Goal: Information Seeking & Learning: Learn about a topic

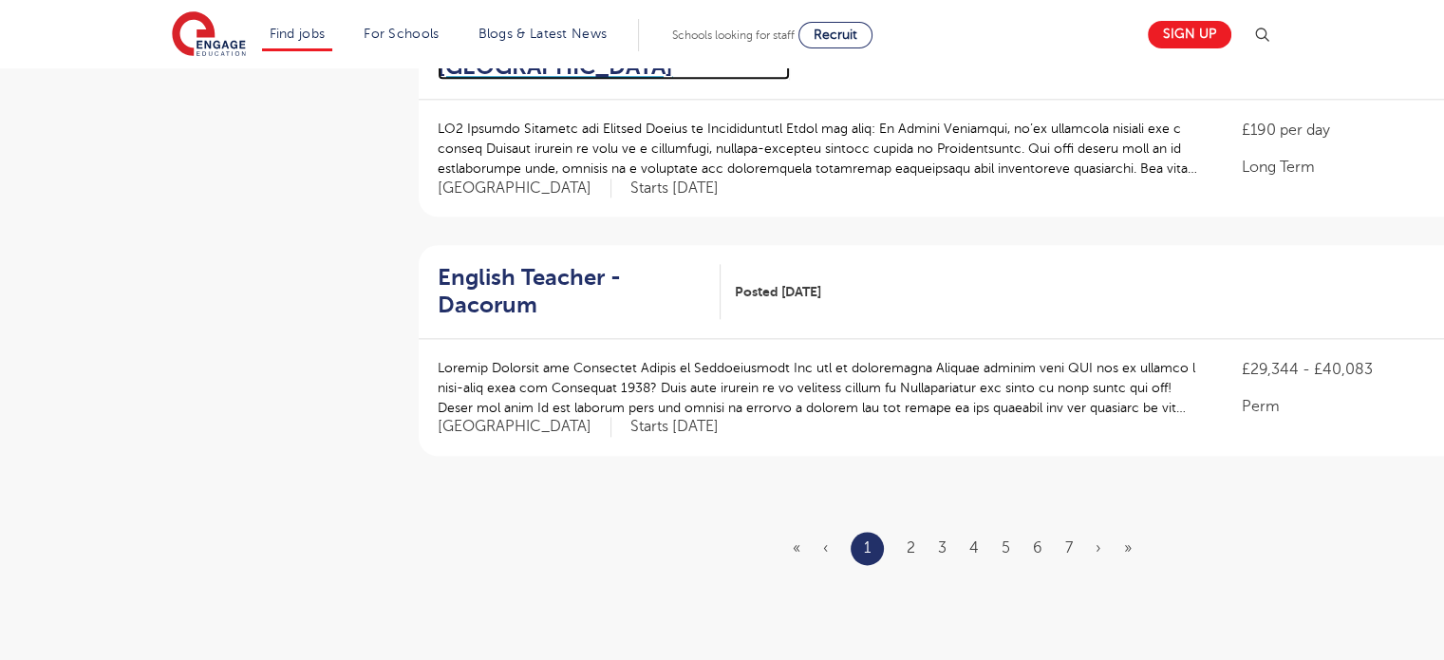
scroll to position [2297, 0]
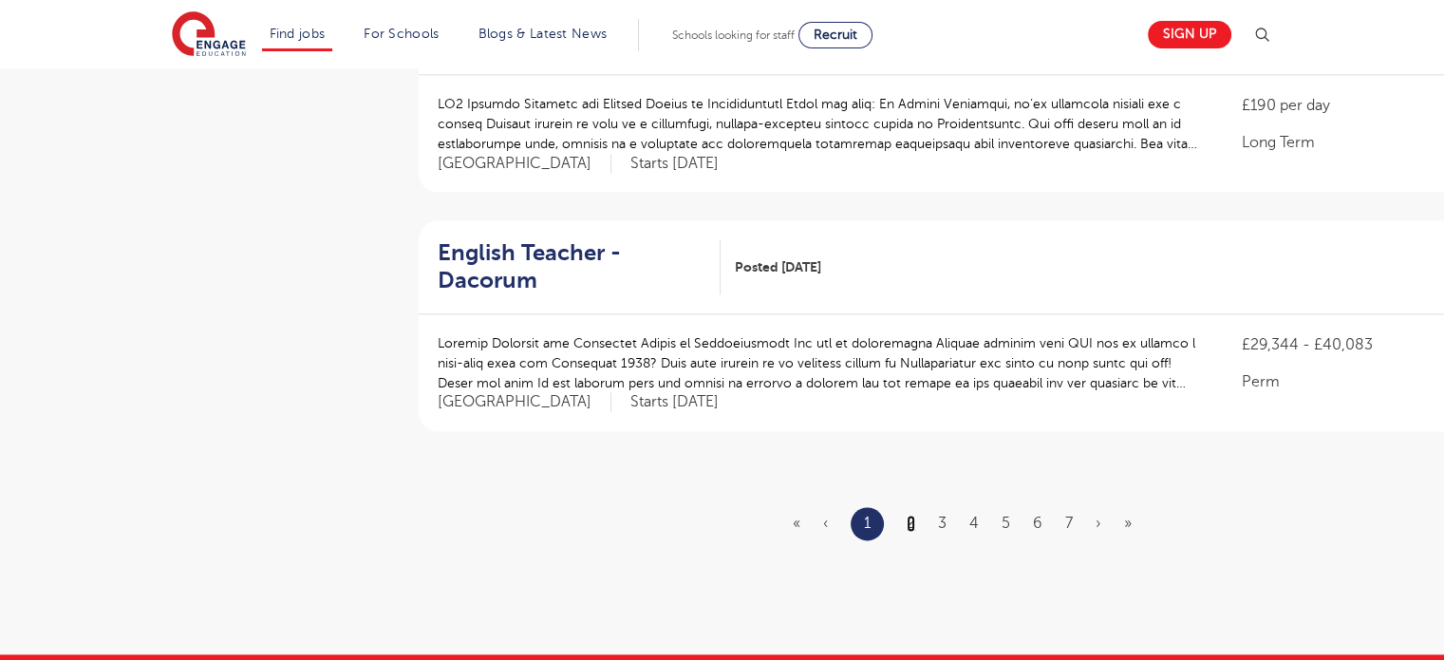
click at [908, 515] on link "2" at bounding box center [911, 523] width 9 height 17
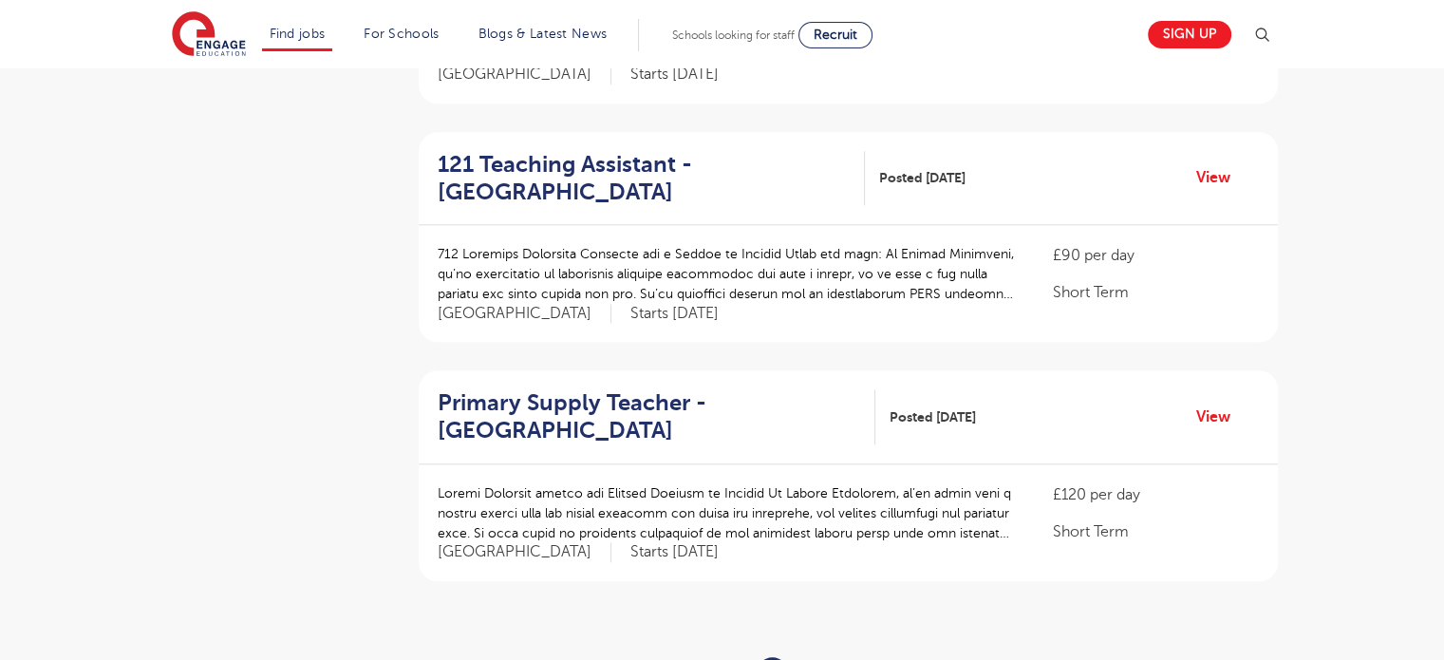
scroll to position [2373, 0]
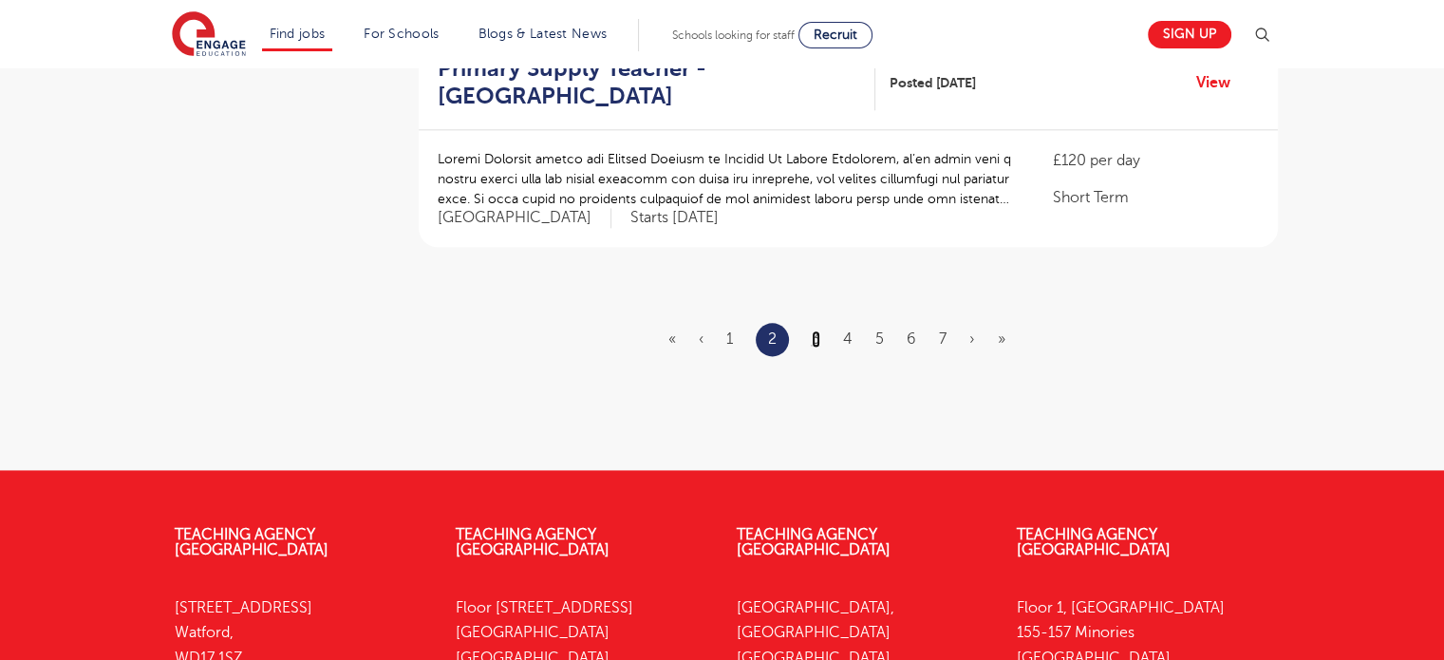
click at [816, 330] on link "3" at bounding box center [816, 338] width 9 height 17
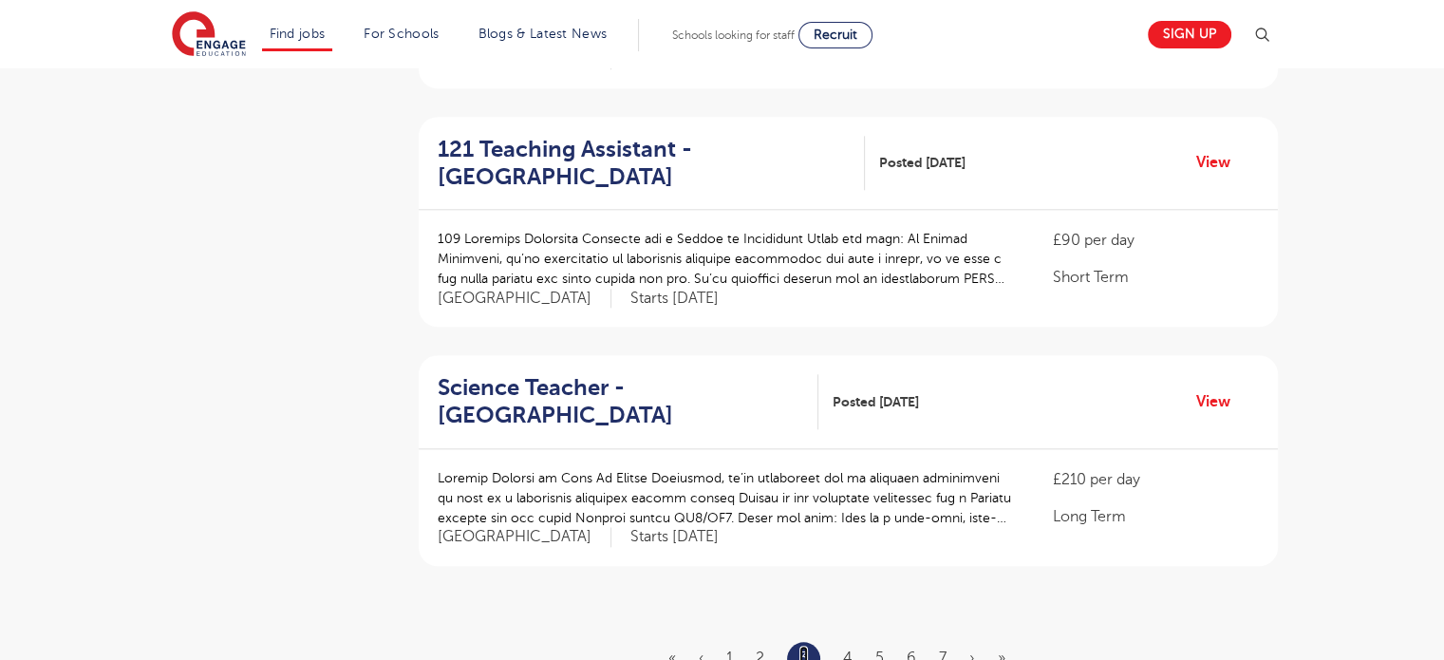
scroll to position [2058, 0]
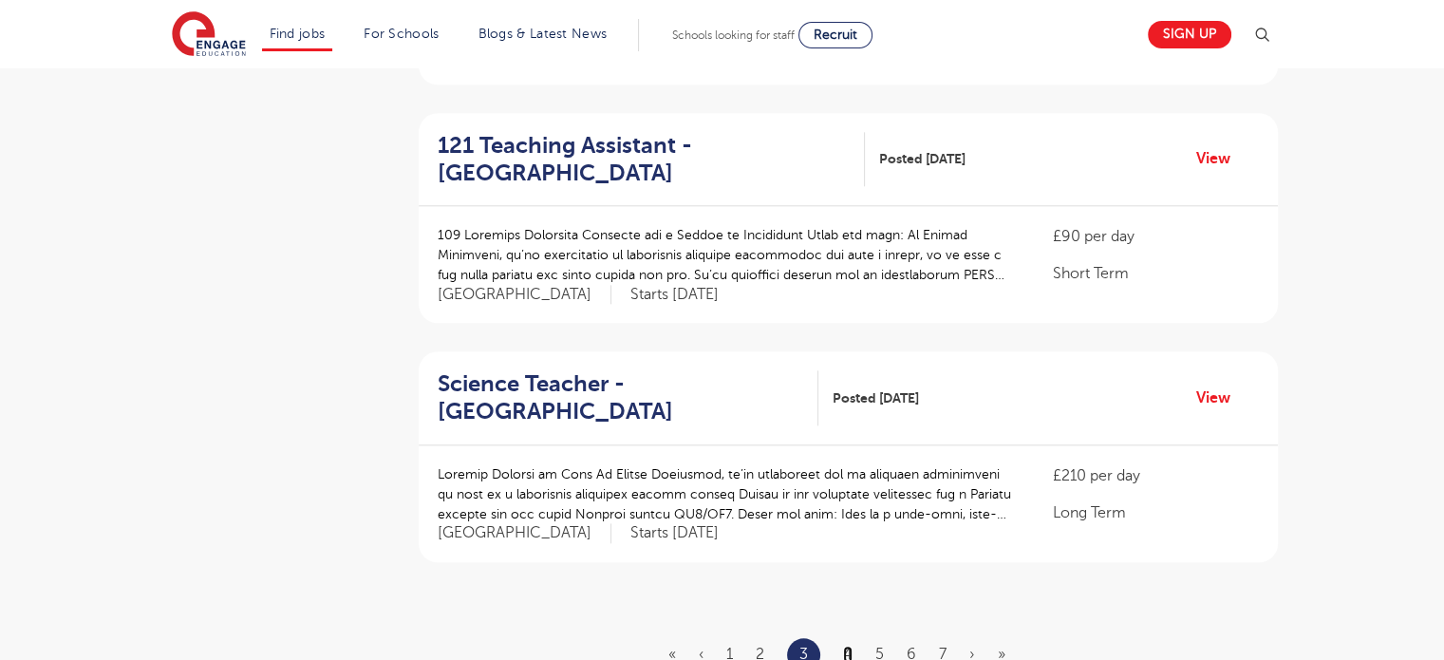
click at [850, 646] on link "4" at bounding box center [847, 654] width 9 height 17
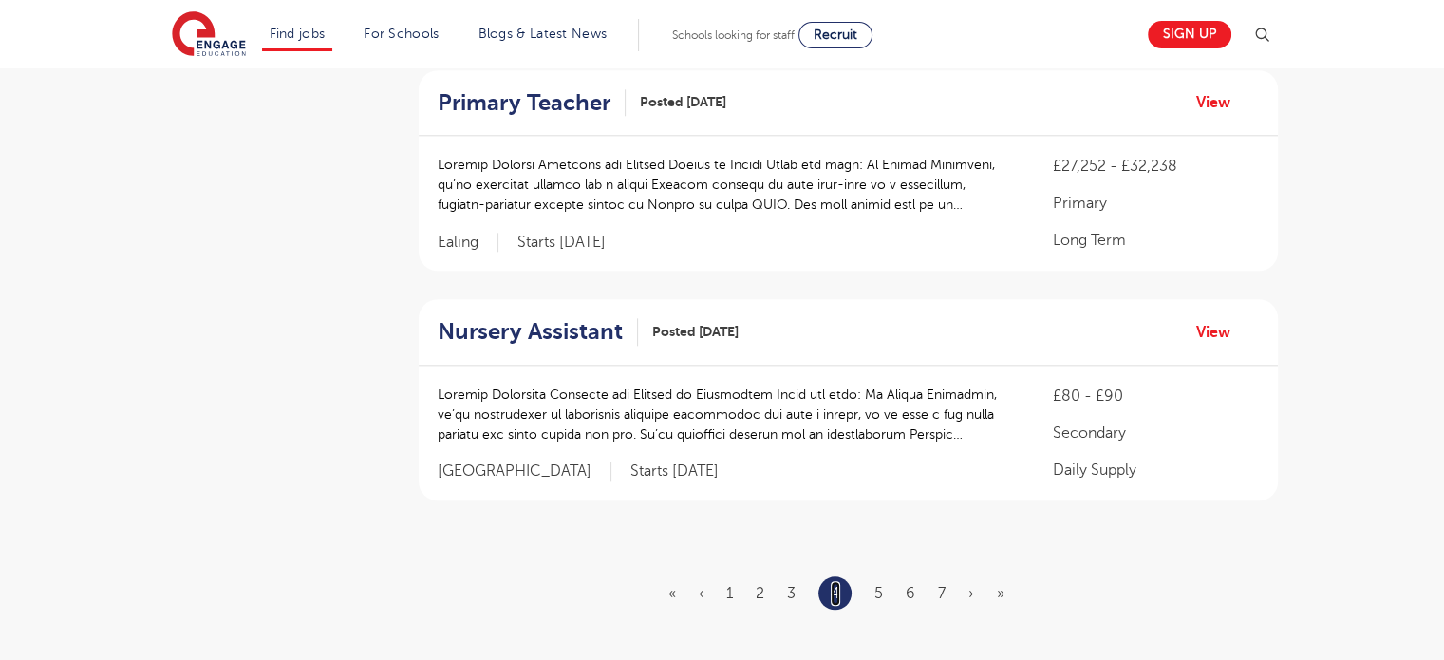
scroll to position [2071, 0]
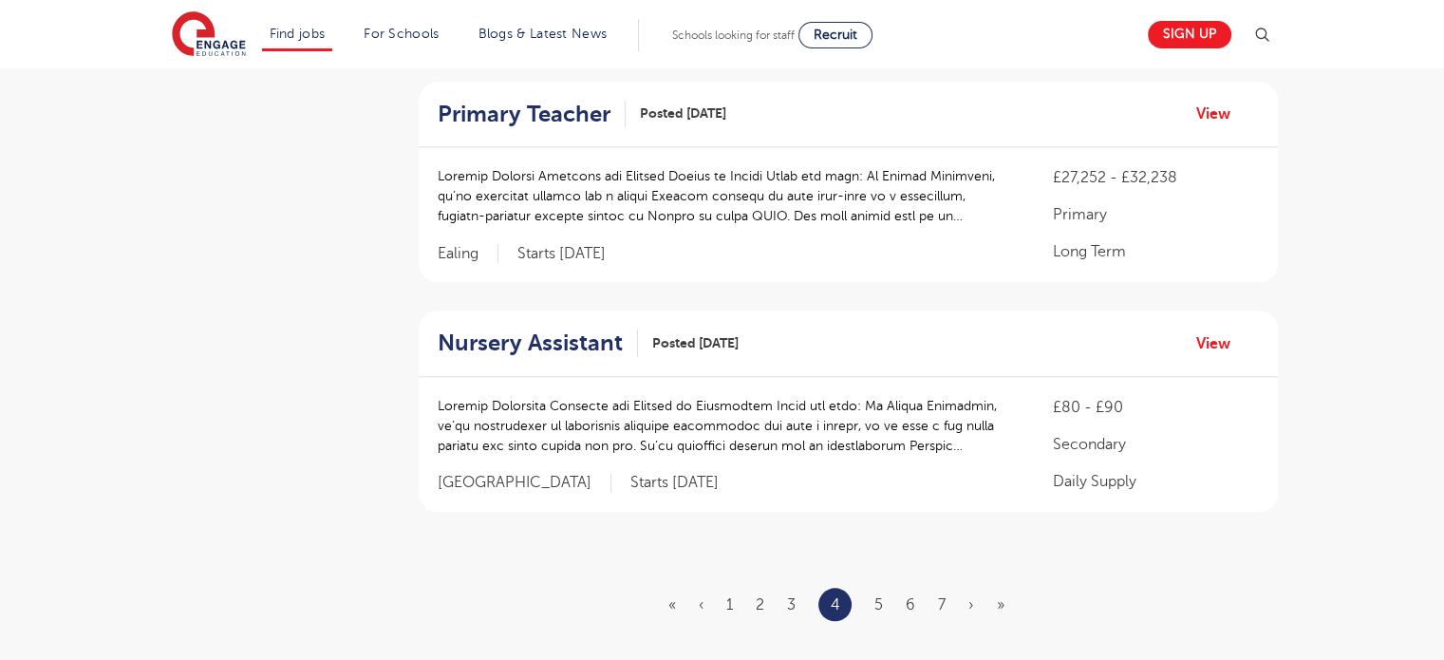
click at [872, 588] on ul "« ‹ 1 2 3 4 5 6 7 › »" at bounding box center [847, 604] width 359 height 33
click at [875, 596] on link "5" at bounding box center [878, 604] width 9 height 17
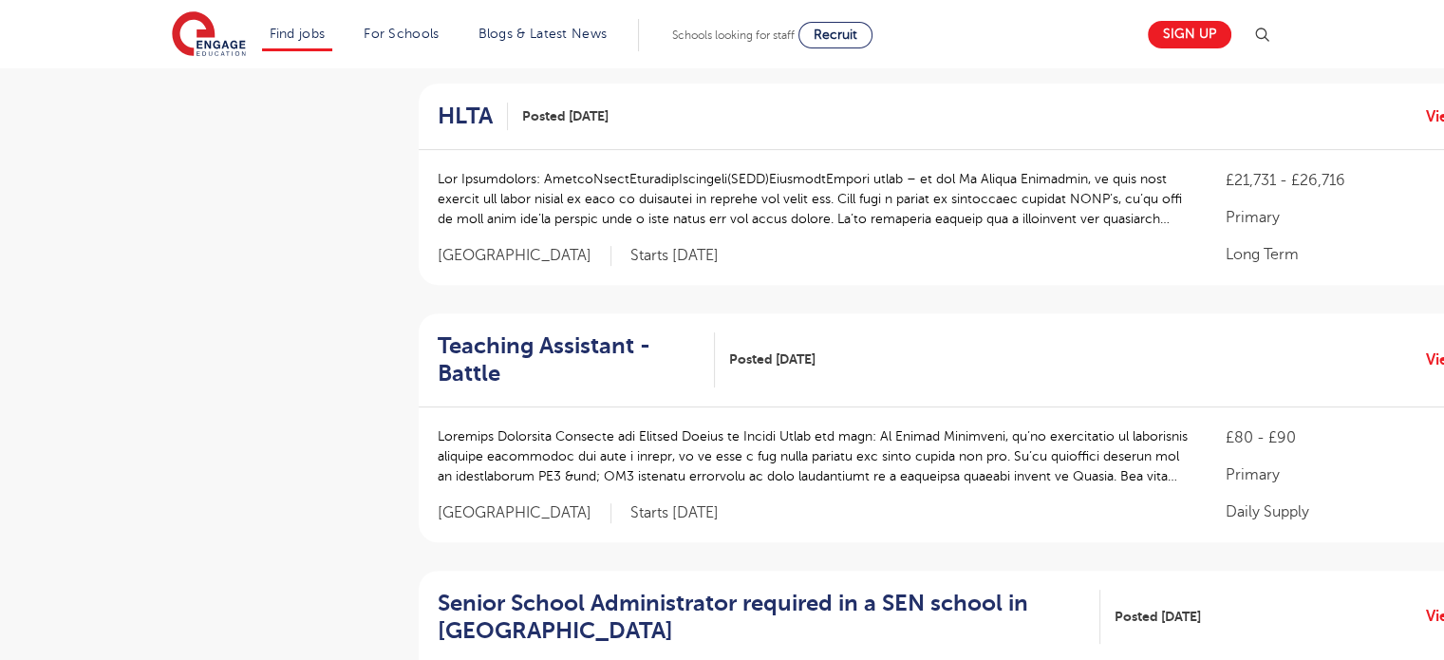
scroll to position [659, 0]
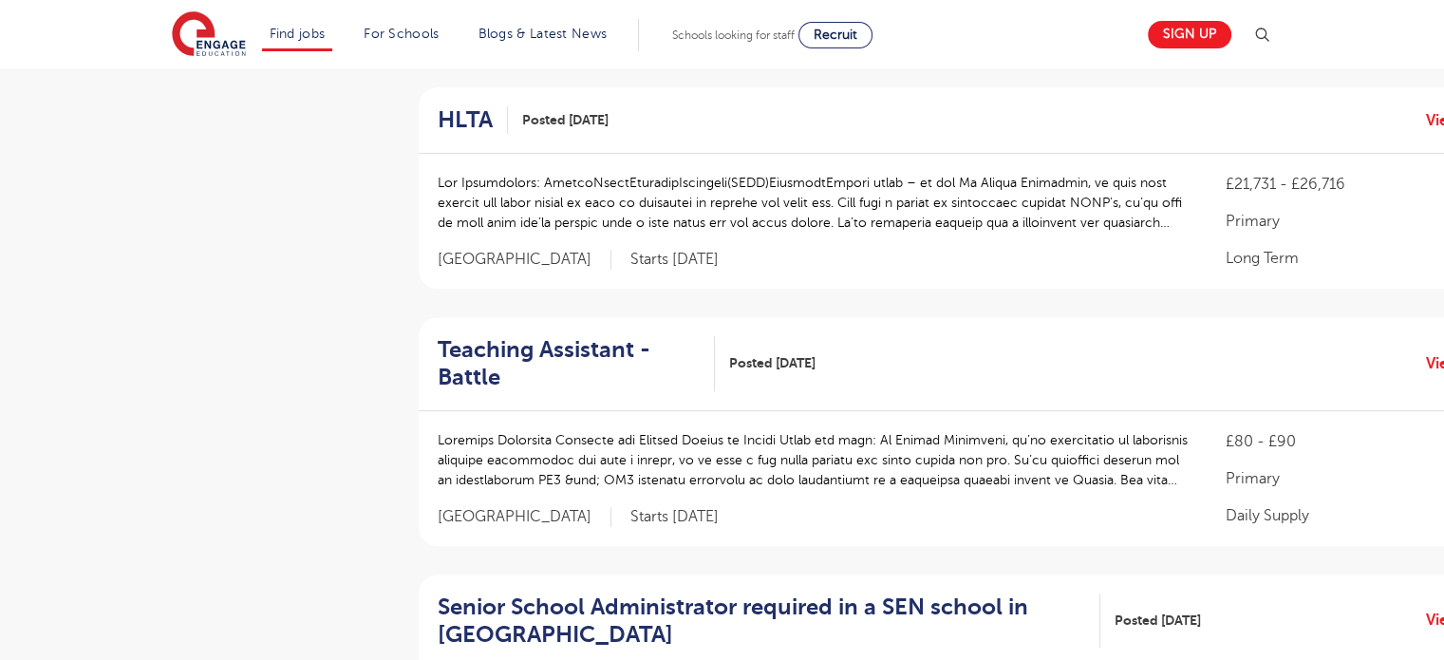
click at [1438, 199] on div "£21,731 - £26,716 Primary Long Term" at bounding box center [1357, 221] width 263 height 97
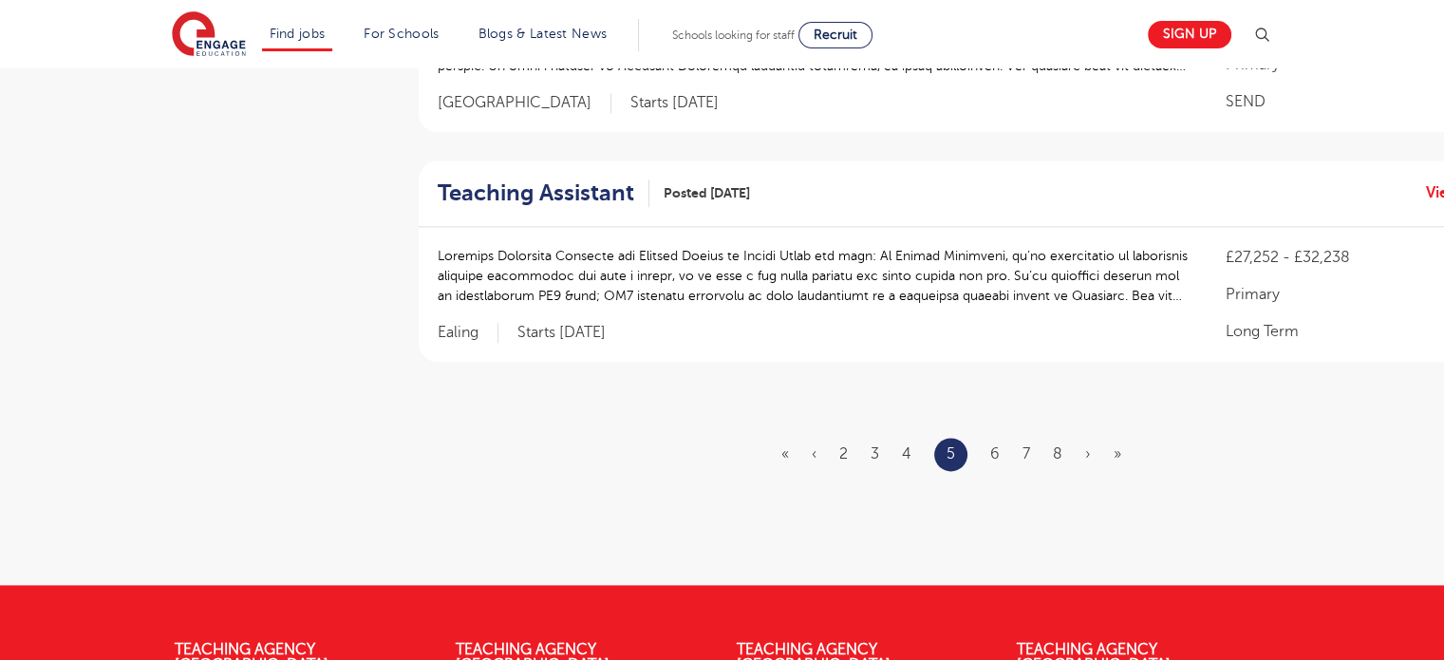
scroll to position [2306, 0]
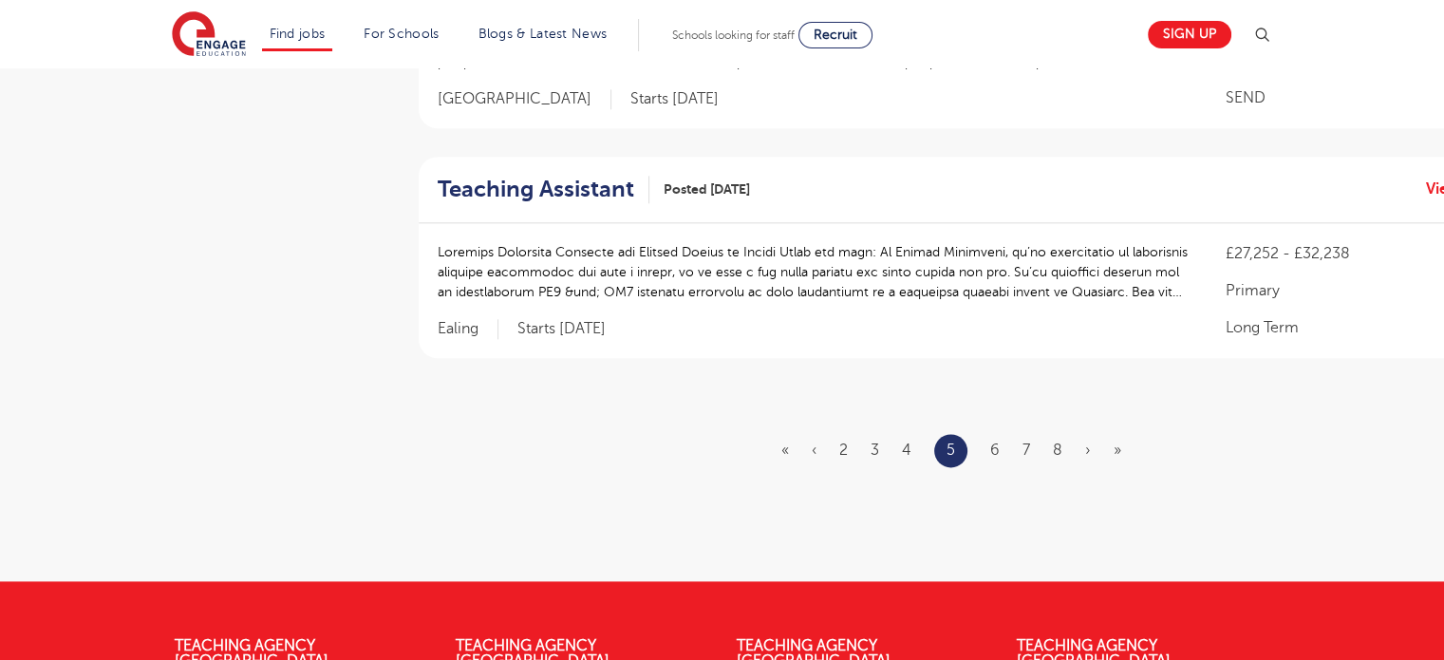
click at [1003, 434] on ul "« ‹ 2 3 4 5 6 7 8 › »" at bounding box center [962, 450] width 363 height 33
click at [990, 434] on ul "« ‹ 2 3 4 5 6 7 8 › »" at bounding box center [962, 450] width 363 height 33
click at [997, 441] on link "6" at bounding box center [994, 449] width 9 height 17
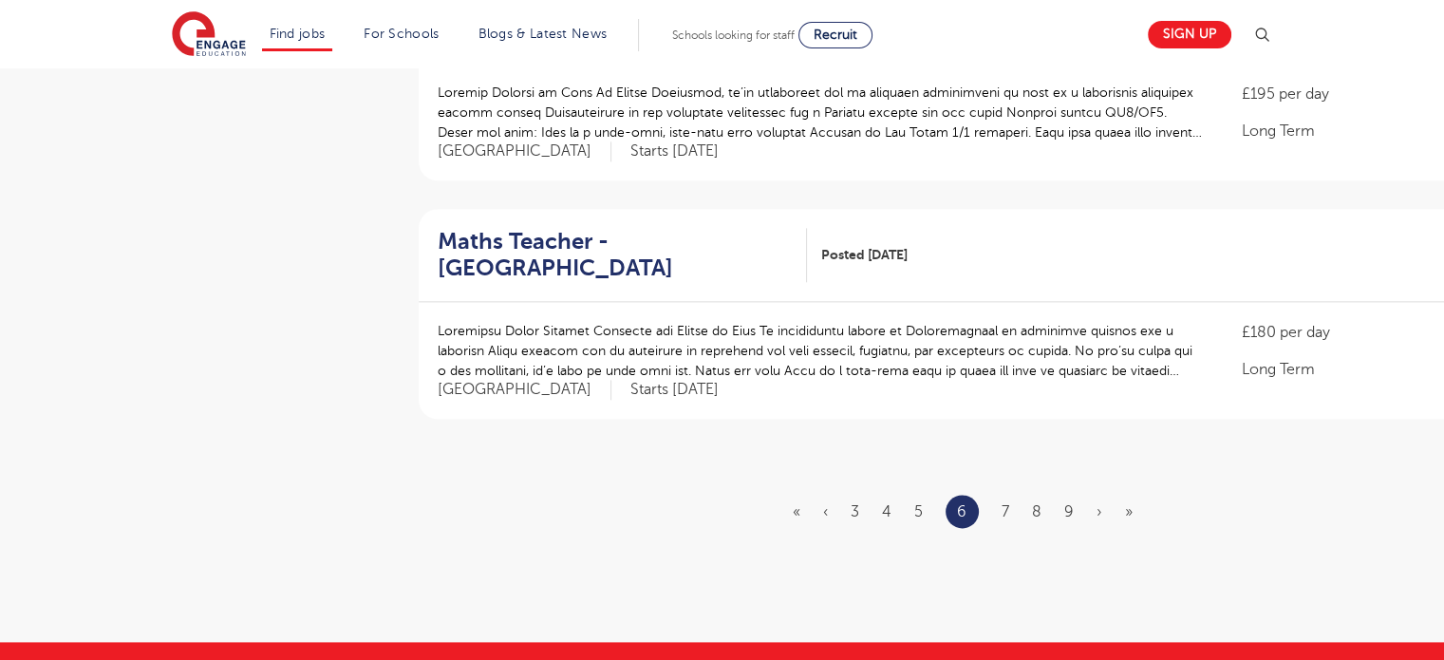
scroll to position [2278, 0]
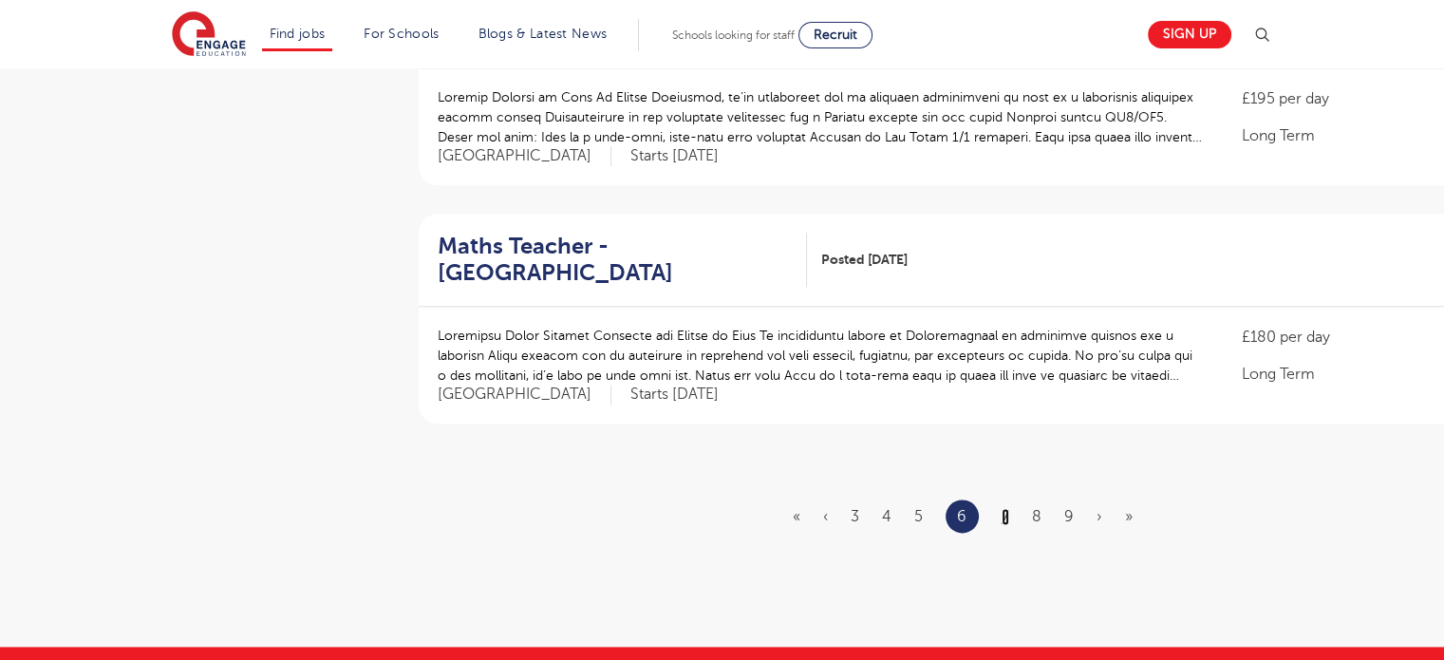
click at [1009, 508] on link "7" at bounding box center [1006, 516] width 8 height 17
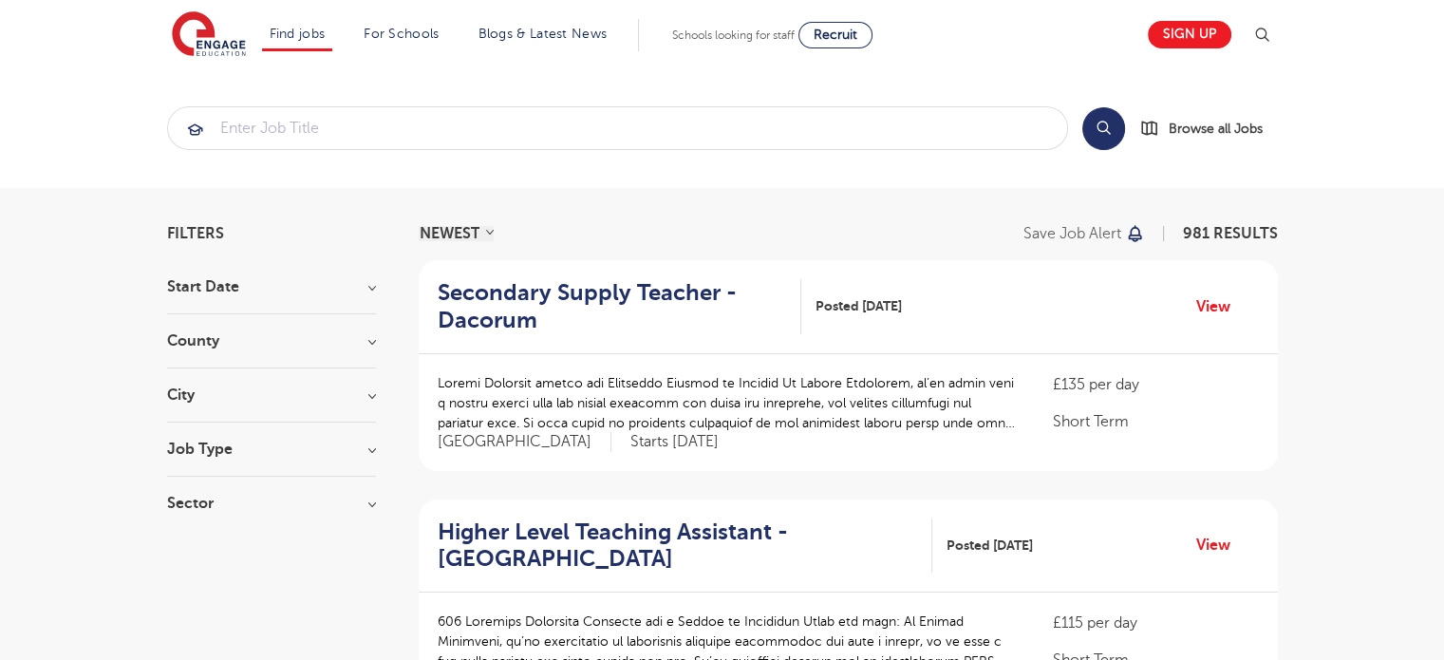
click at [310, 290] on h3 "Start Date" at bounding box center [271, 286] width 209 height 15
click at [227, 284] on h3 "Start Date" at bounding box center [271, 286] width 209 height 15
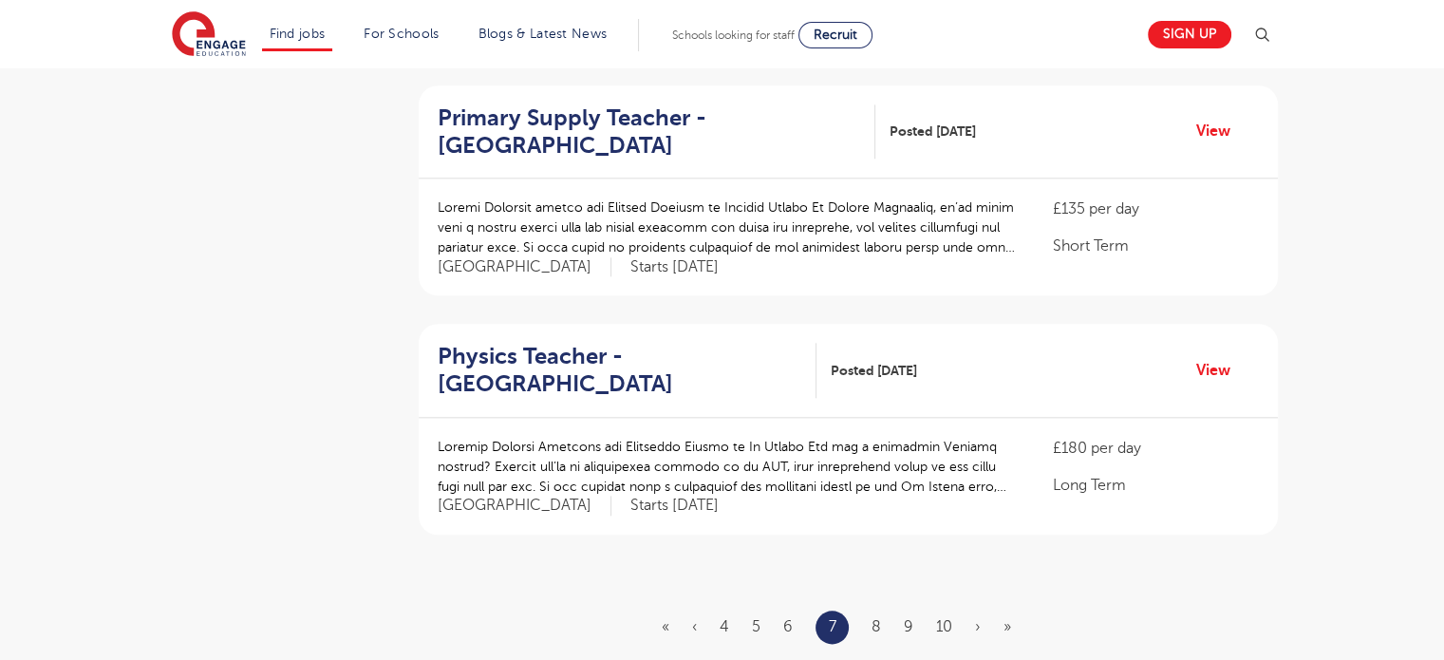
scroll to position [2097, 0]
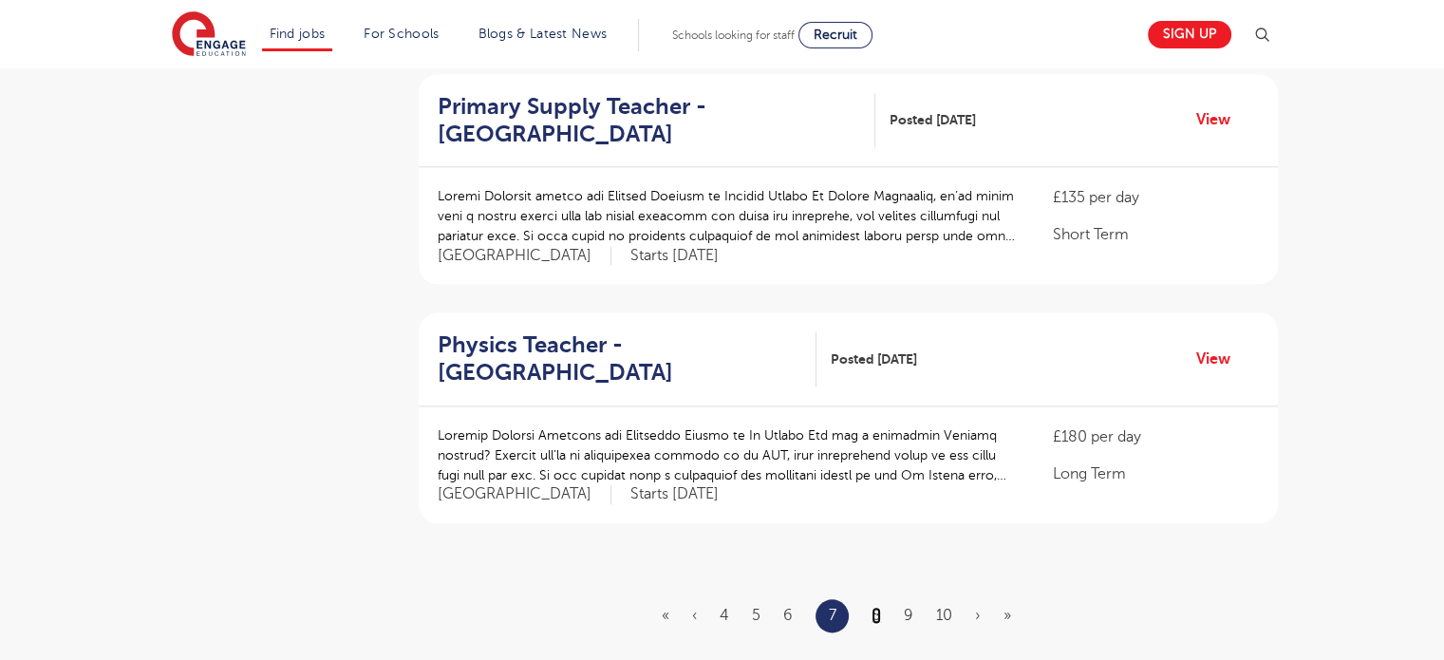
click at [875, 607] on link "8" at bounding box center [876, 615] width 9 height 17
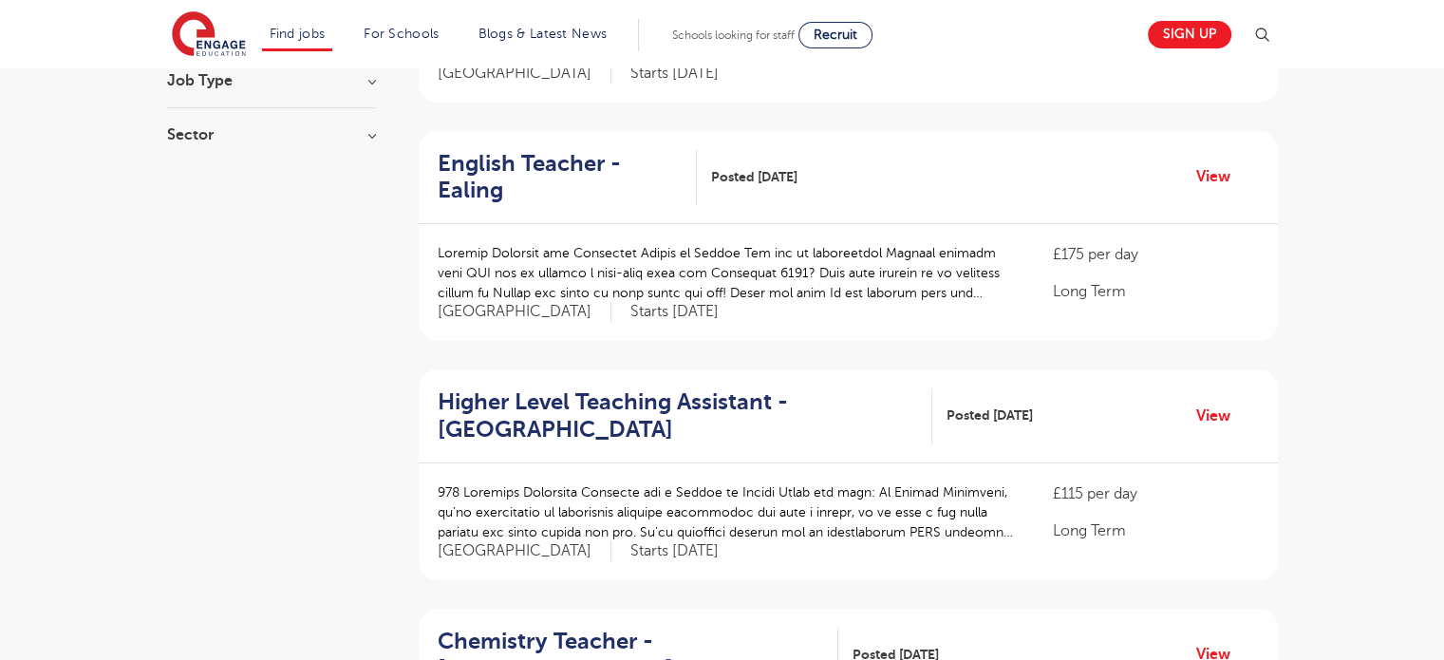
scroll to position [372, 0]
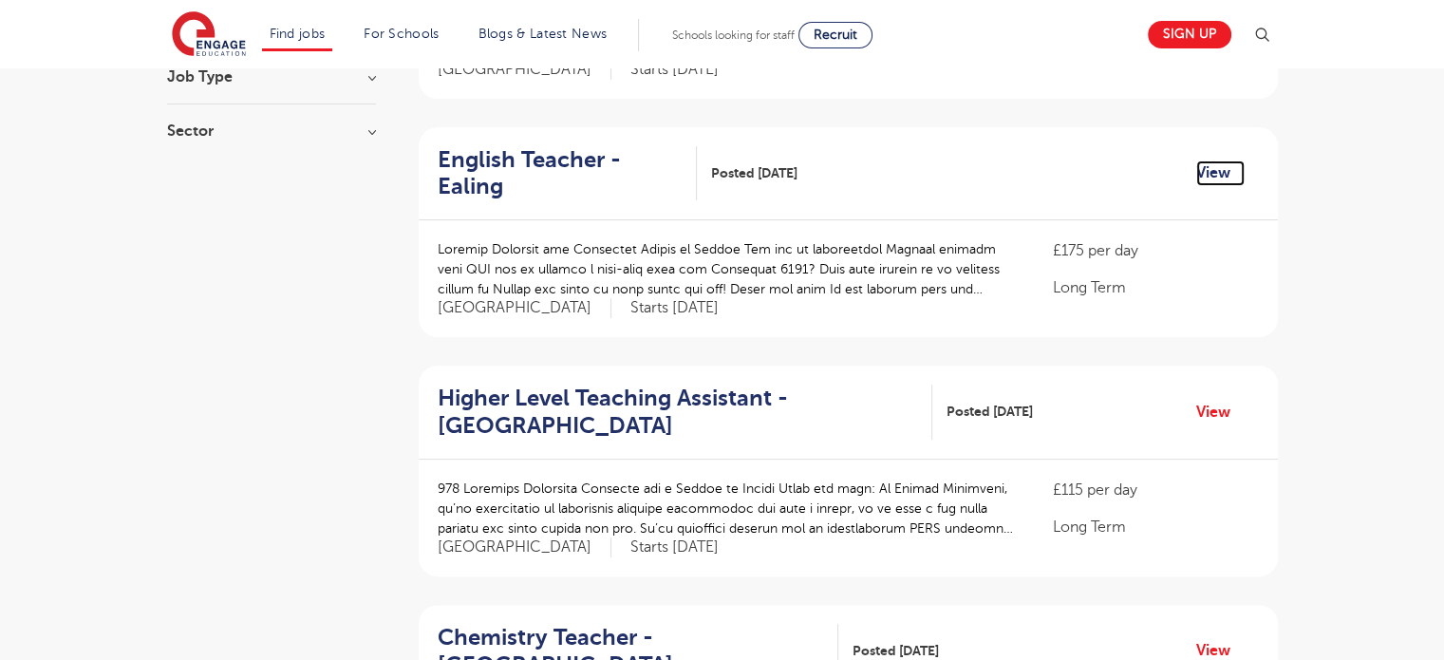
click at [1200, 160] on link "View" at bounding box center [1220, 172] width 48 height 25
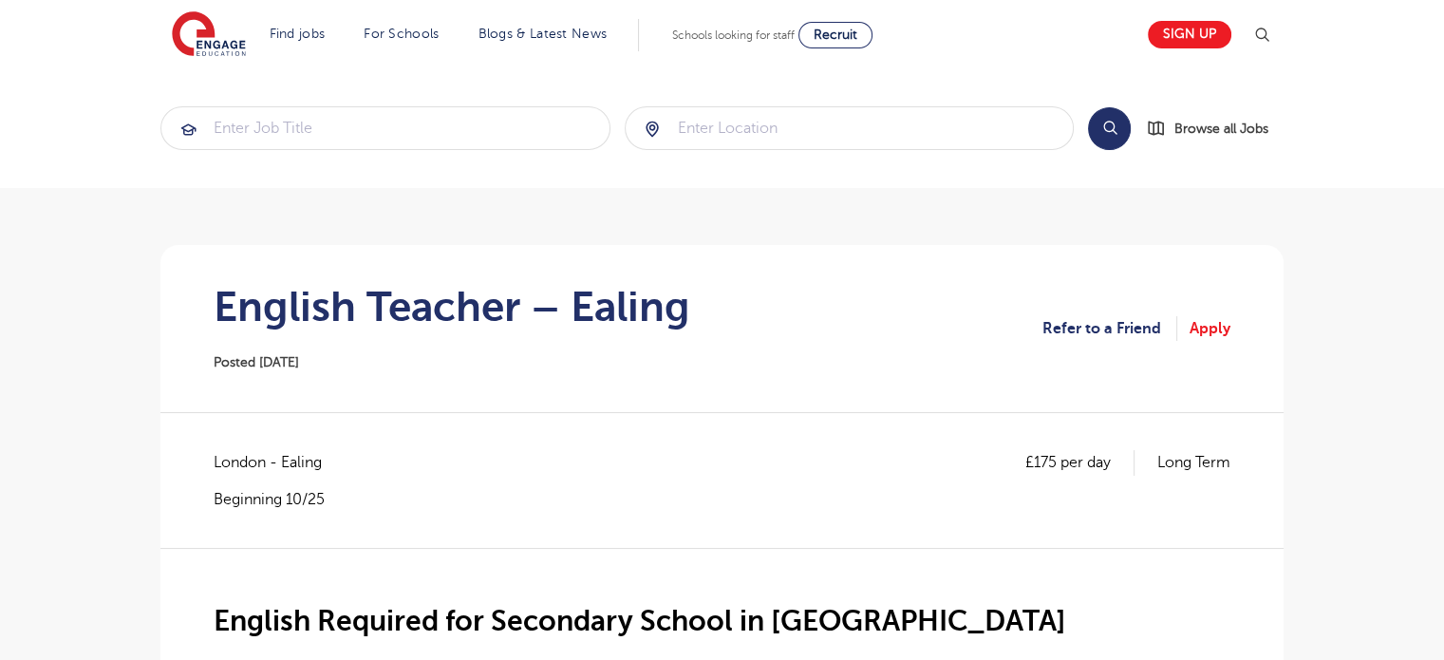
drag, startPoint x: 1457, startPoint y: 272, endPoint x: 1414, endPoint y: 72, distance: 205.0
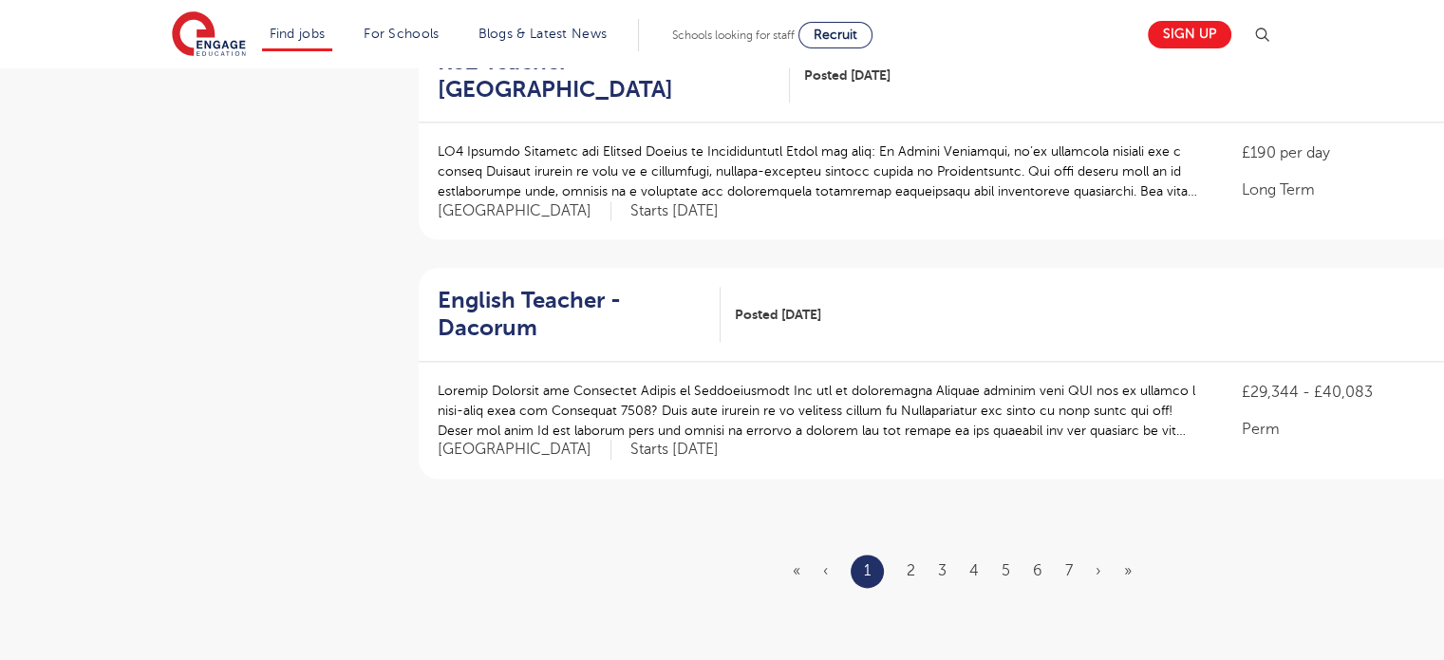
scroll to position [2259, 0]
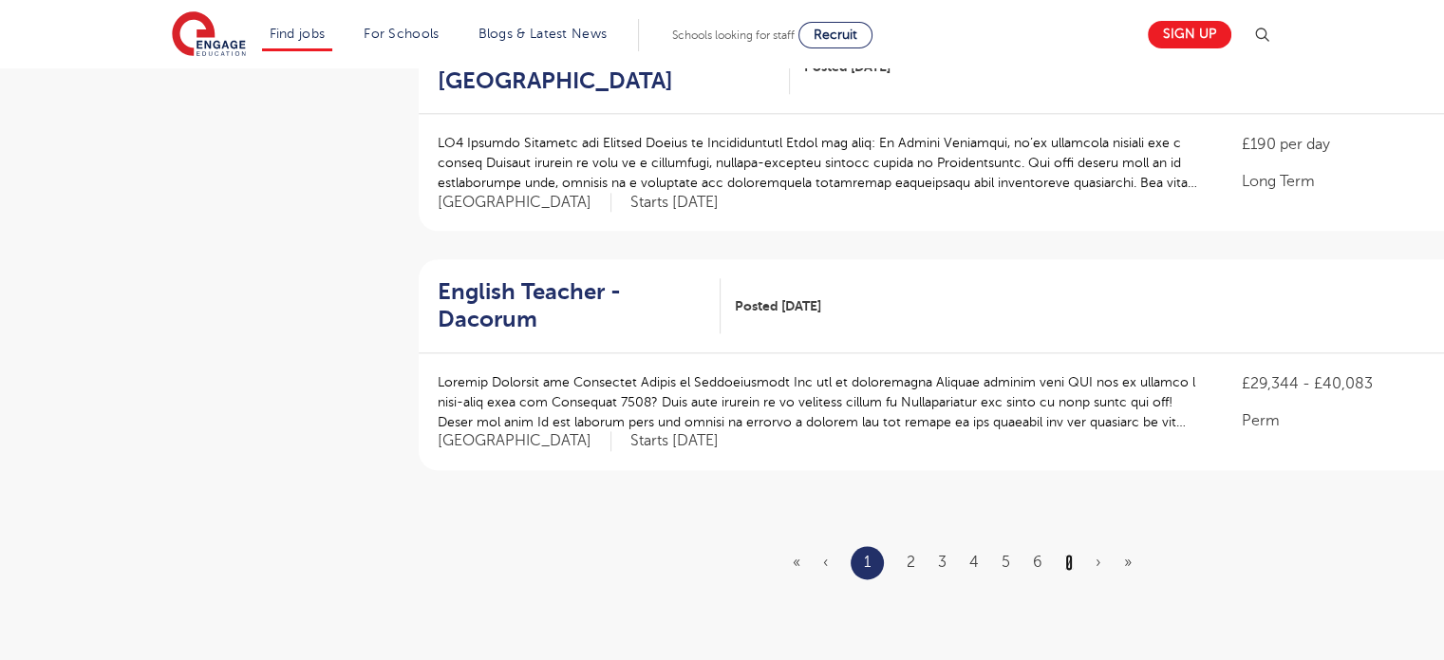
click at [1068, 553] on link "7" at bounding box center [1069, 561] width 8 height 17
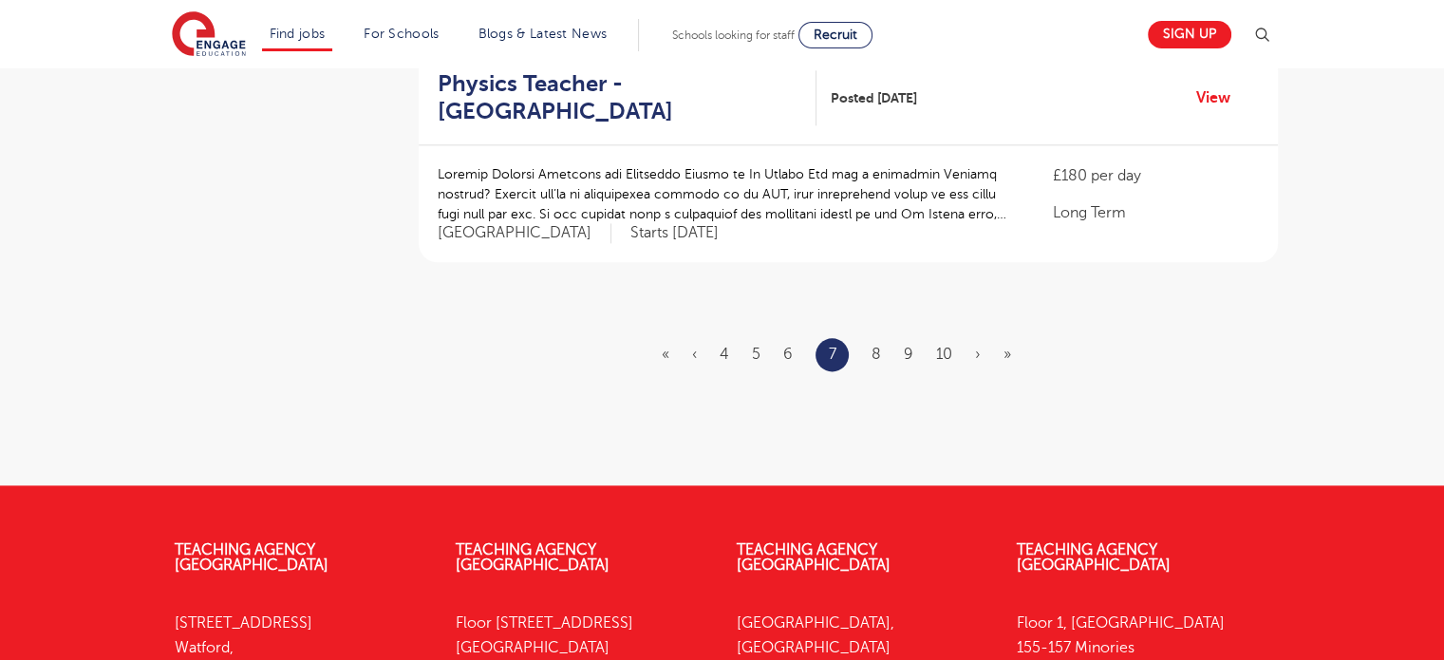
scroll to position [2370, 0]
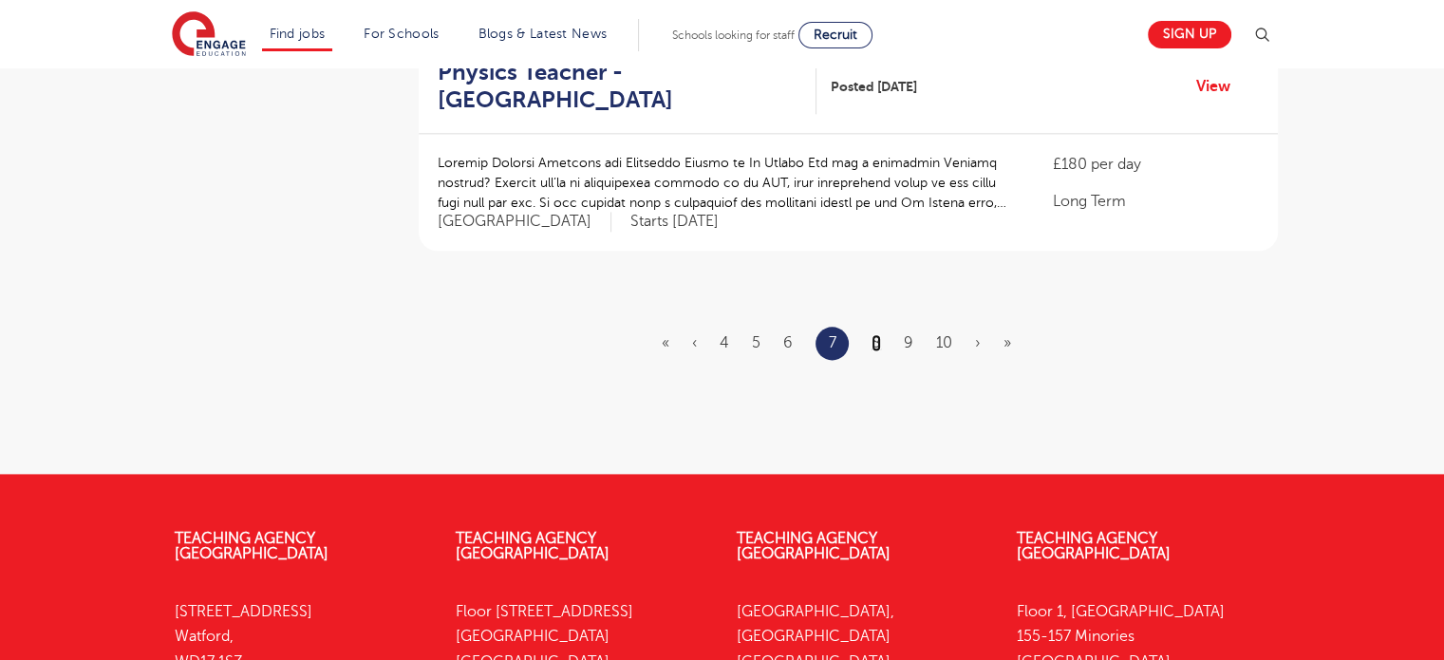
click at [873, 334] on link "8" at bounding box center [876, 342] width 9 height 17
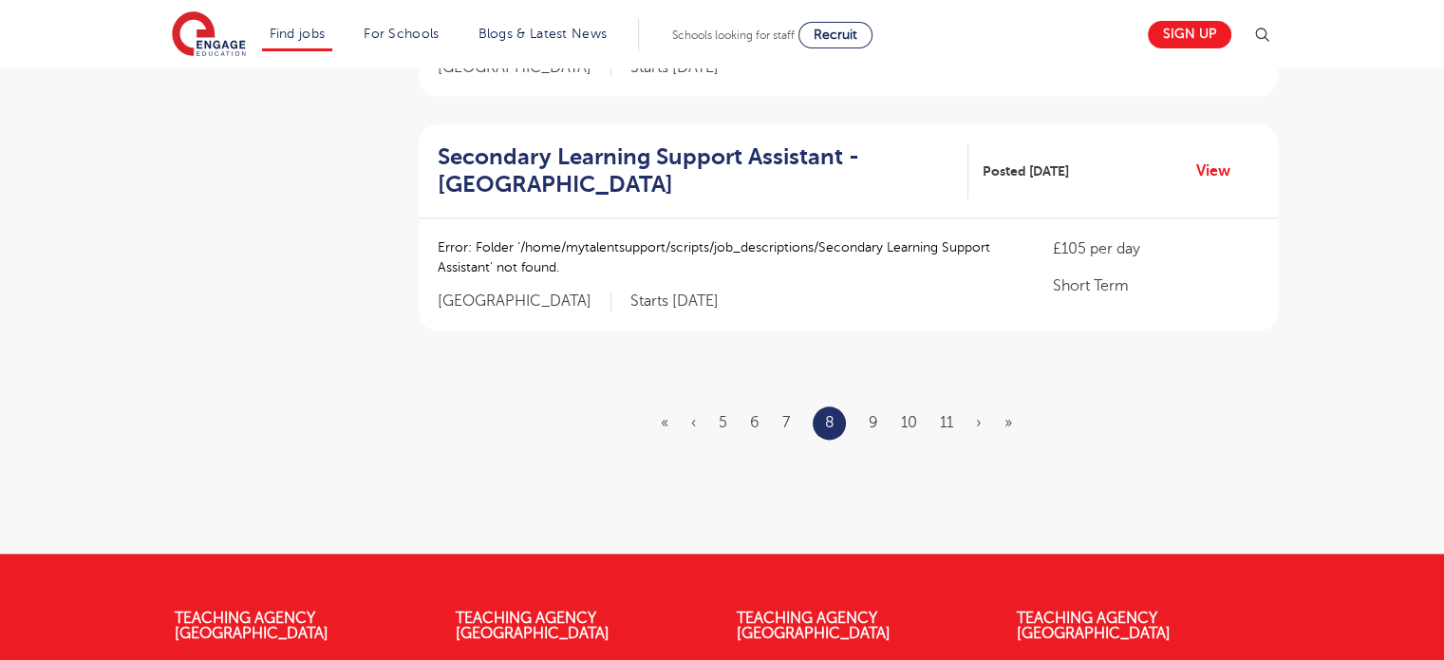
scroll to position [2309, 0]
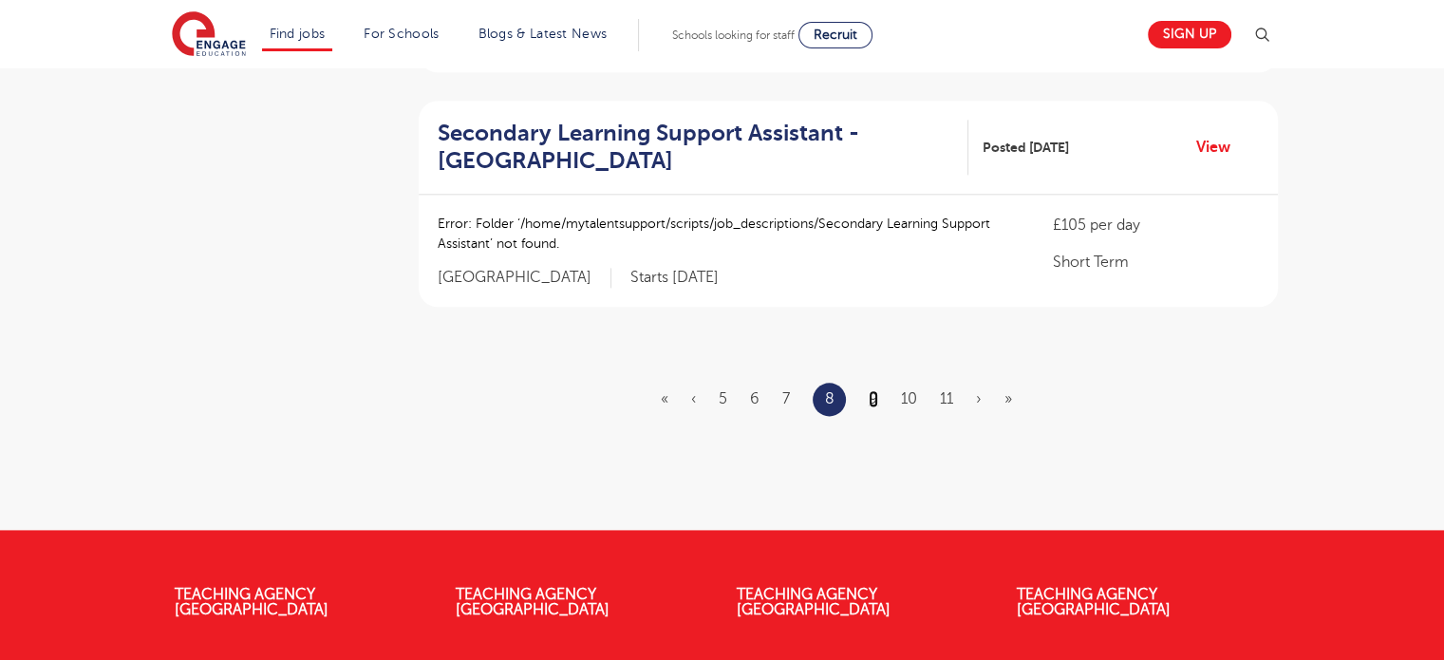
click at [875, 390] on link "9" at bounding box center [873, 398] width 9 height 17
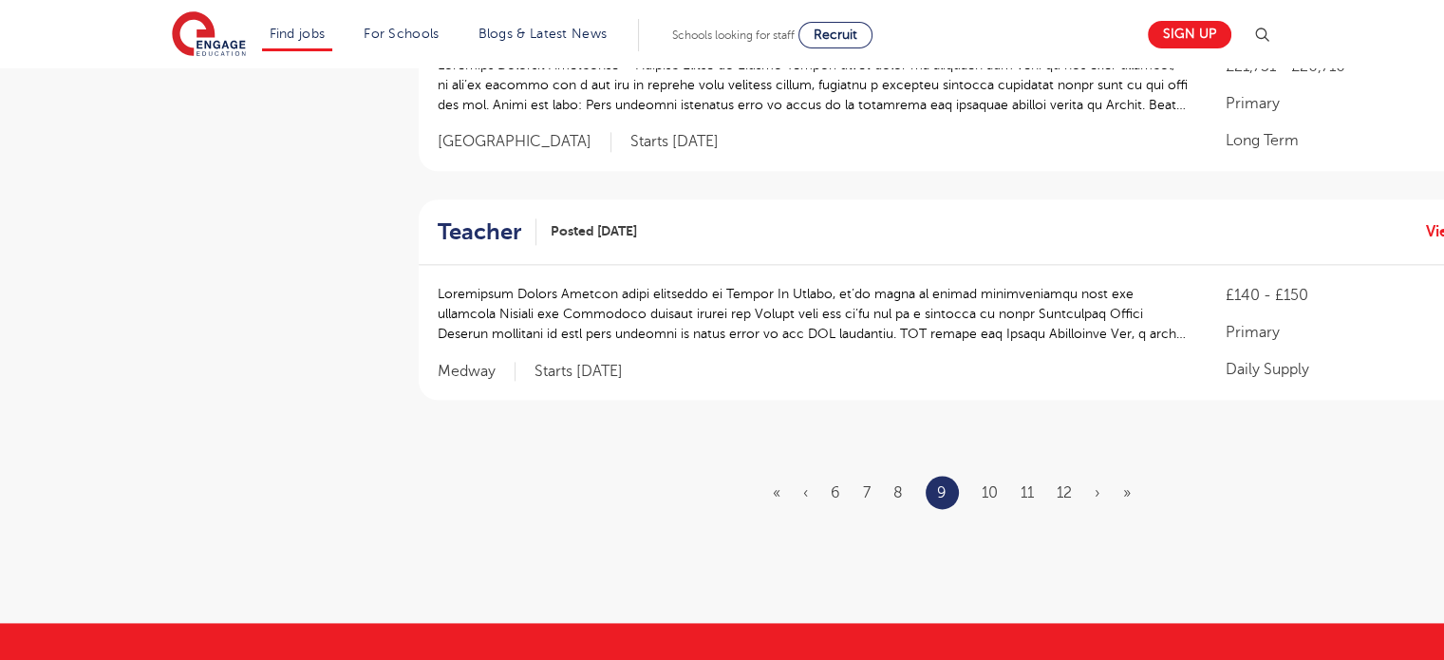
scroll to position [2324, 0]
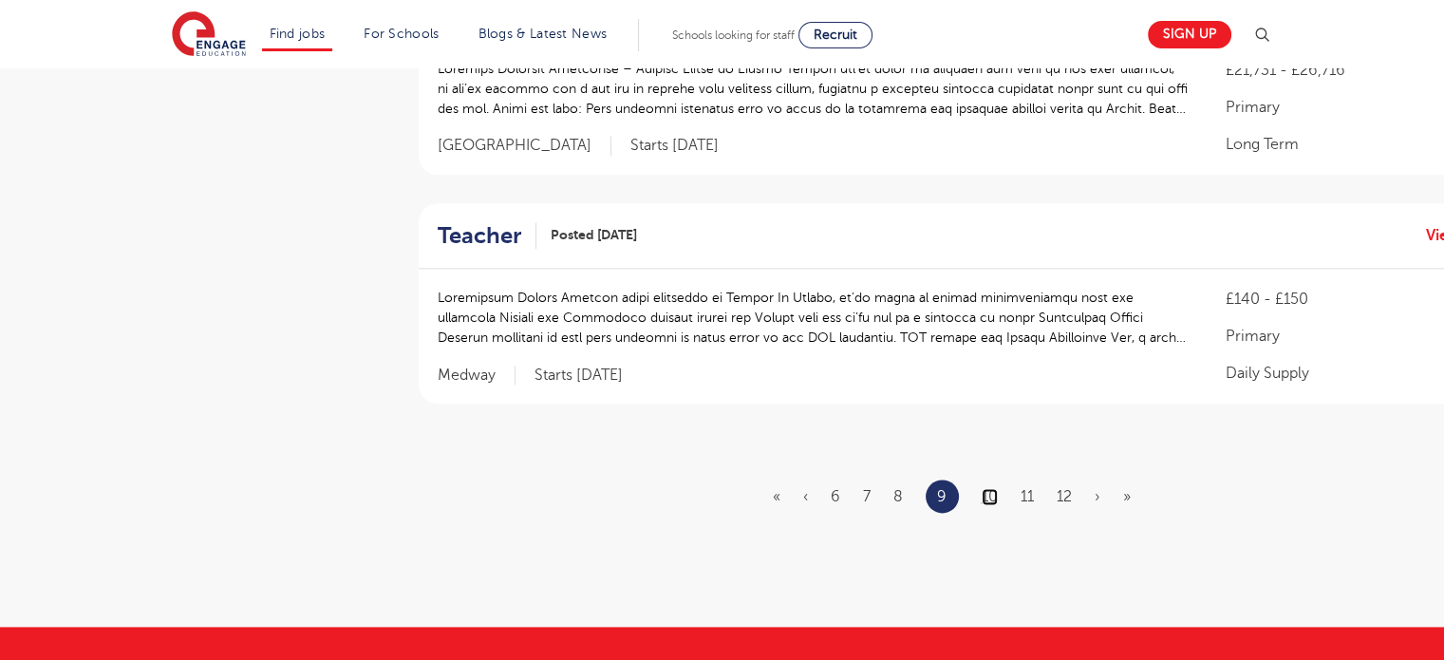
click at [985, 488] on link "10" at bounding box center [990, 496] width 16 height 17
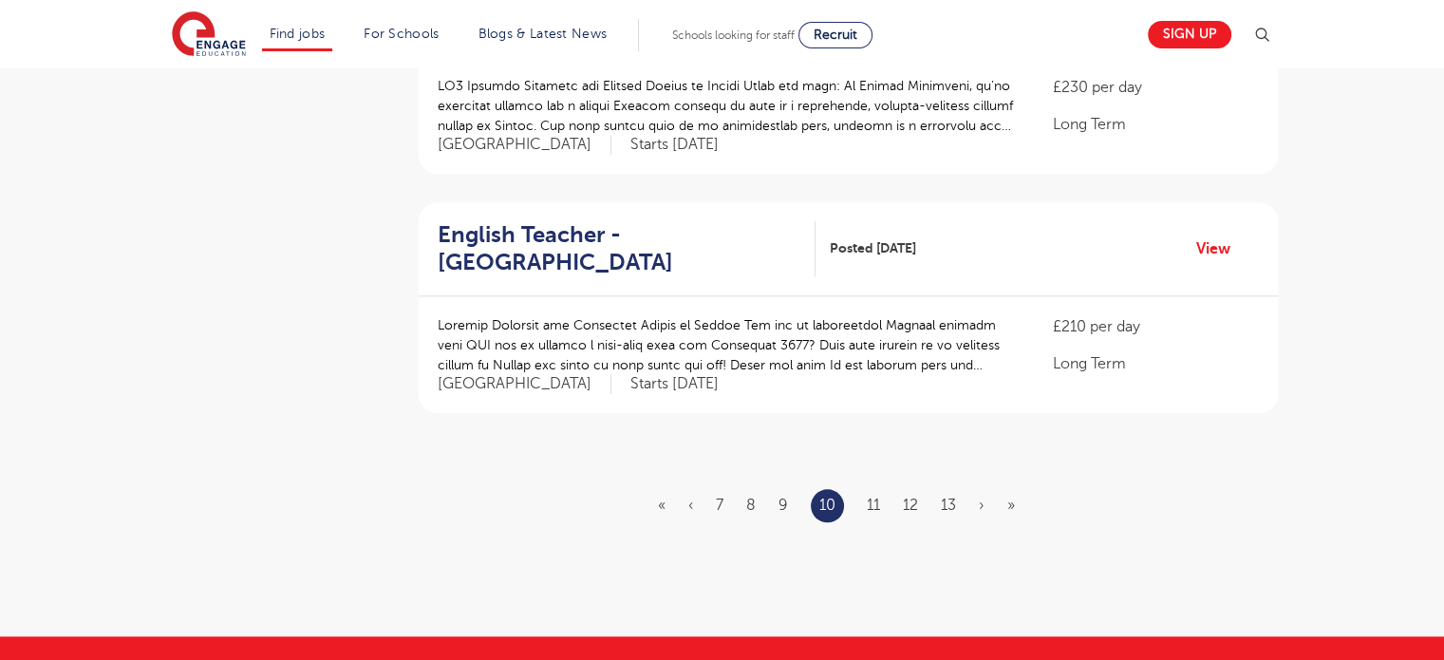
scroll to position [2077, 0]
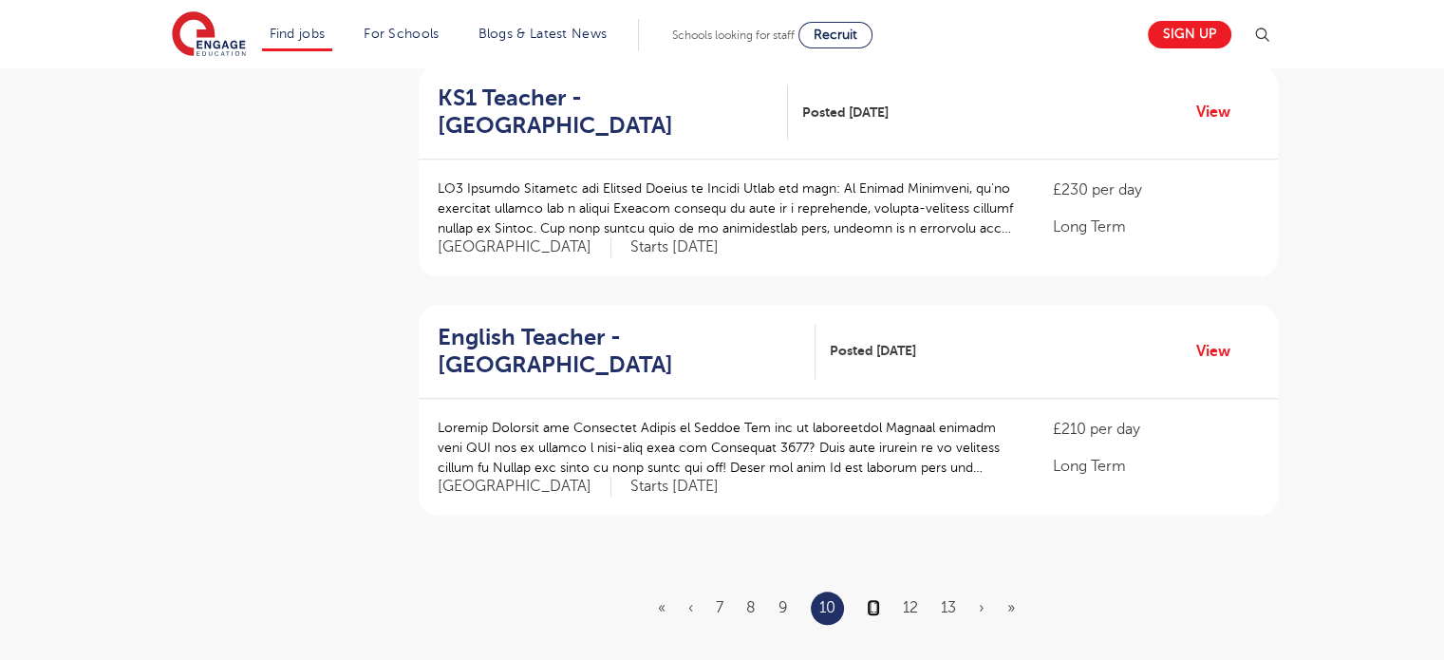
click at [878, 599] on link "11" at bounding box center [873, 607] width 13 height 17
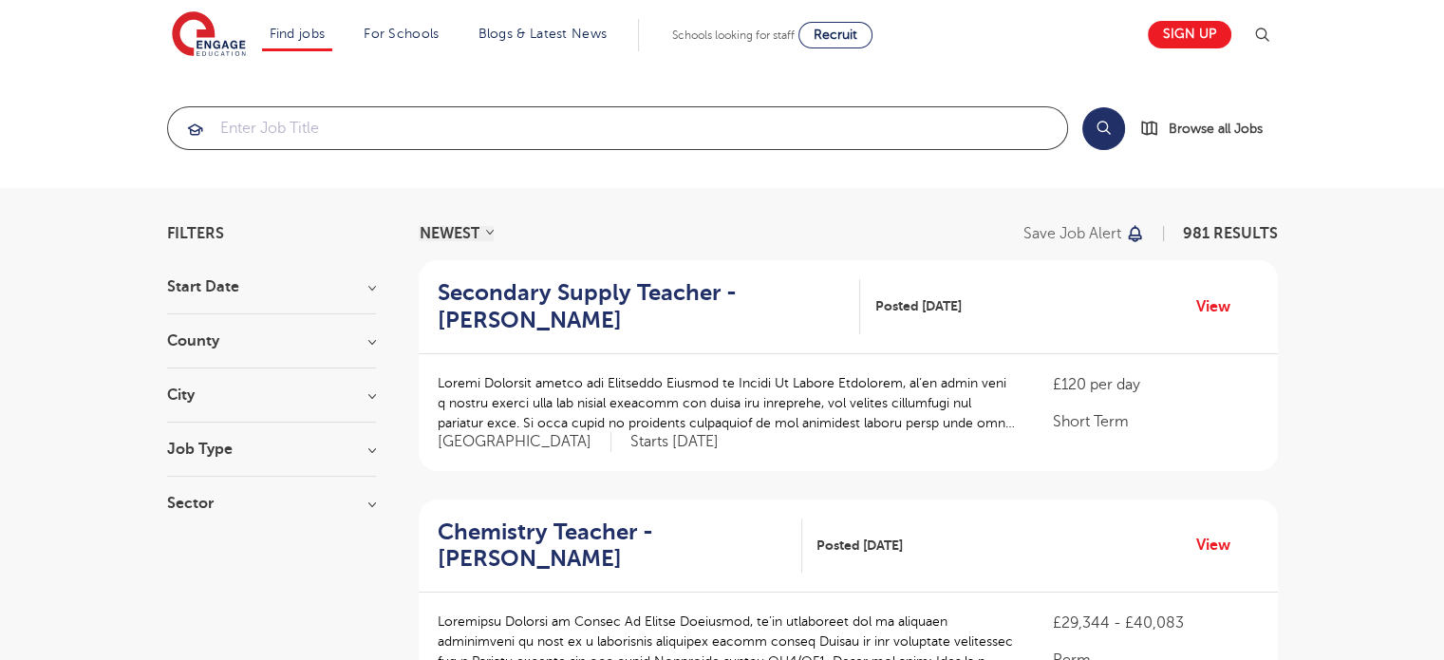
click at [366, 124] on input "search" at bounding box center [617, 128] width 899 height 42
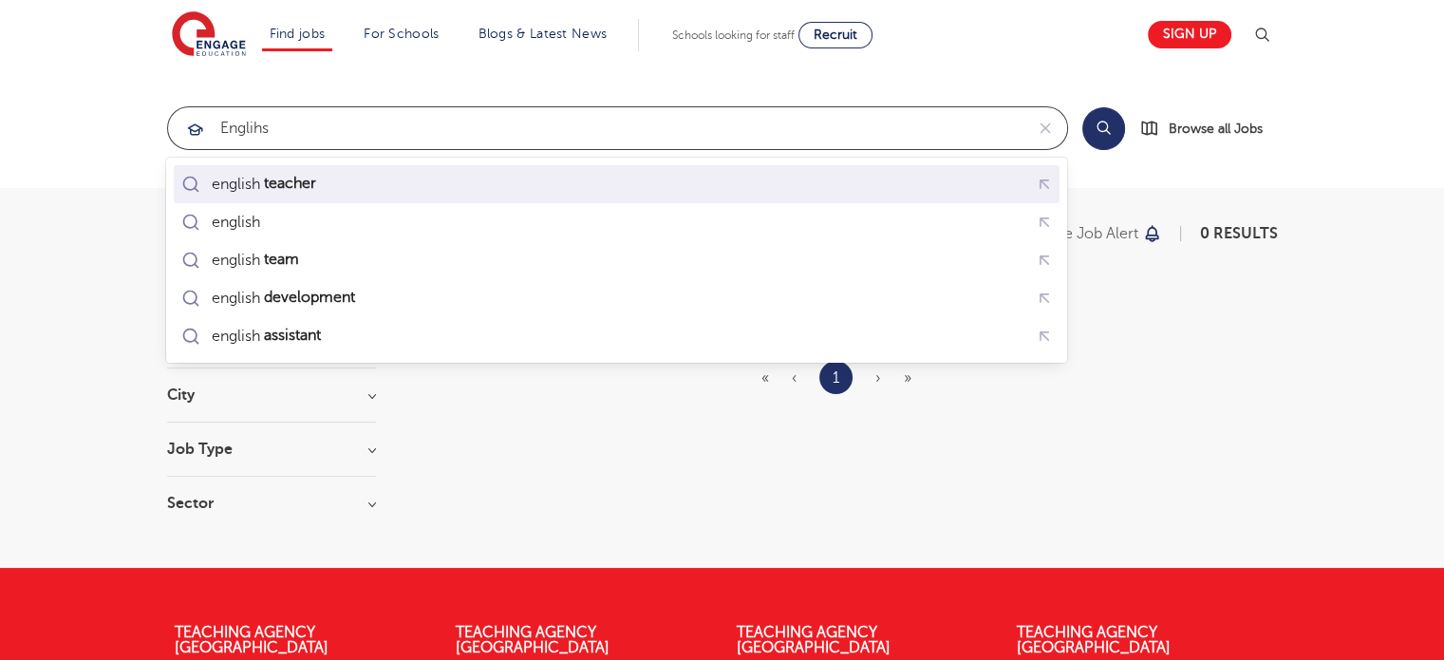
click at [332, 169] on div "english teacher" at bounding box center [617, 183] width 878 height 29
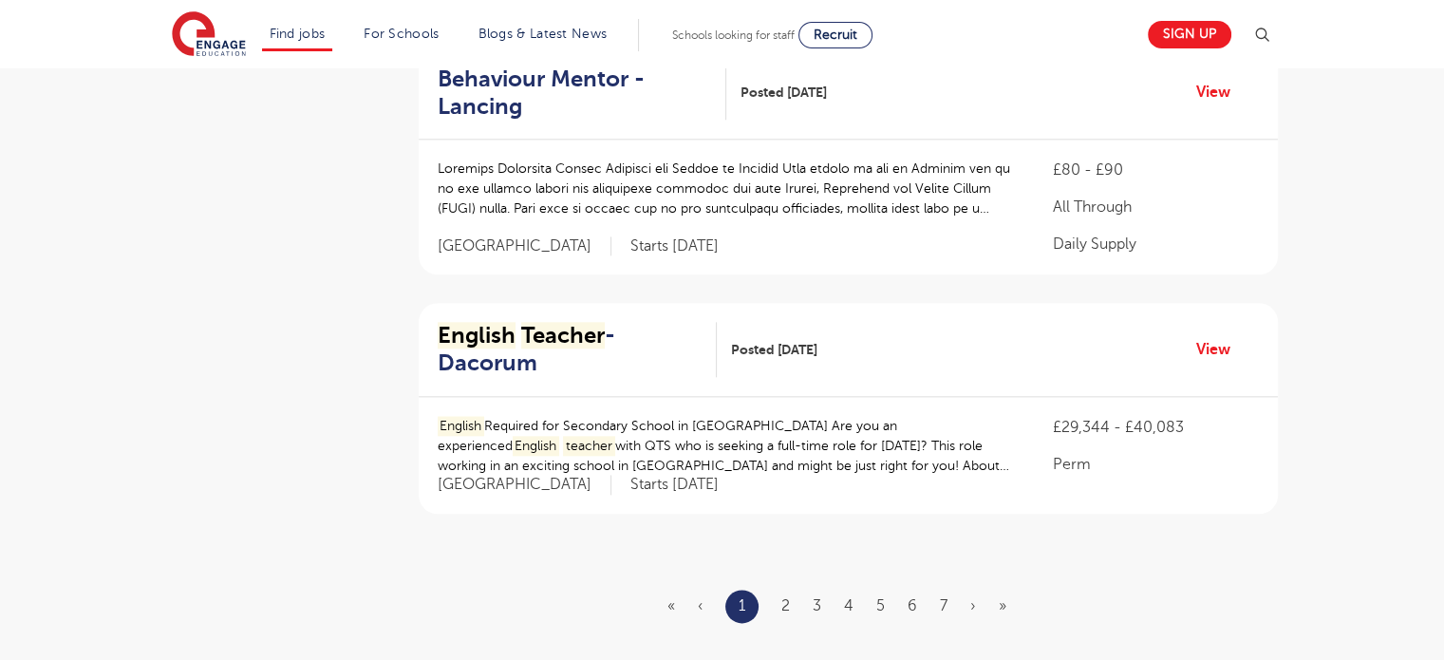
scroll to position [2147, 0]
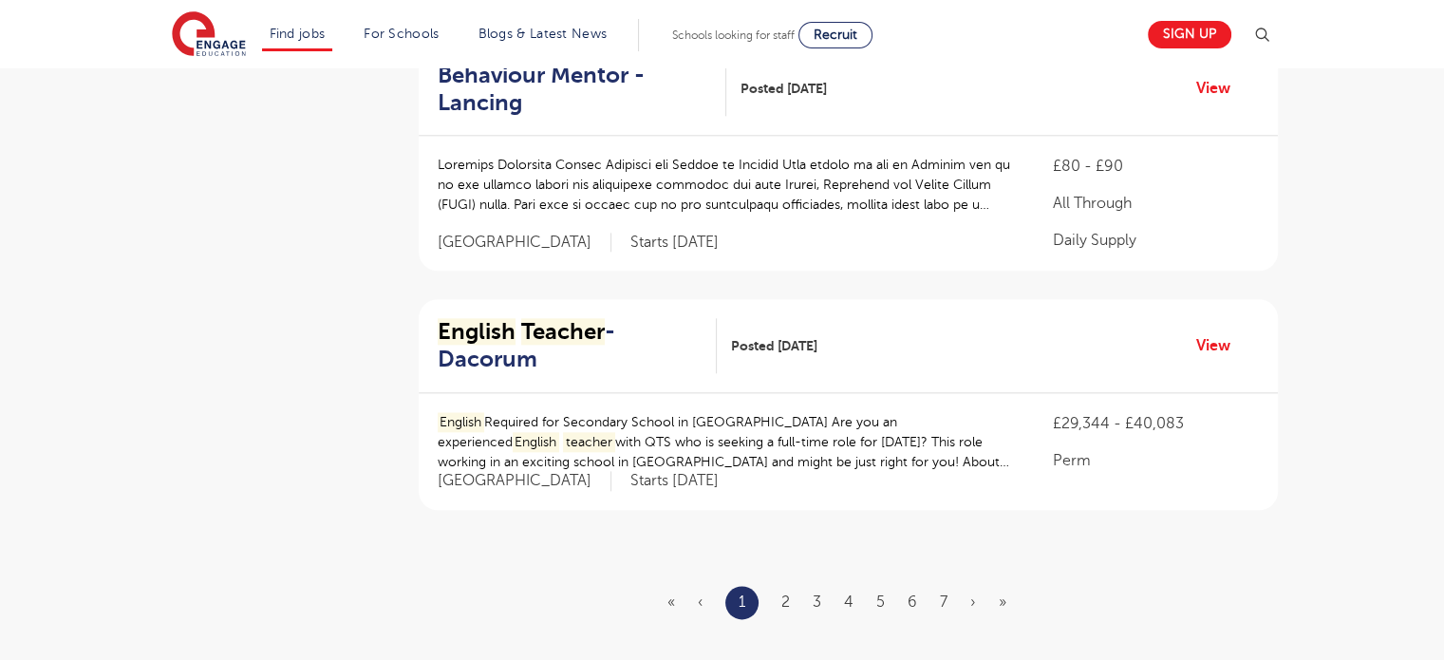
type input "english teacher"
click at [790, 586] on ul "« ‹ 1 2 3 4 5 6 7 › »" at bounding box center [848, 602] width 362 height 33
click at [782, 593] on link "2" at bounding box center [785, 601] width 9 height 17
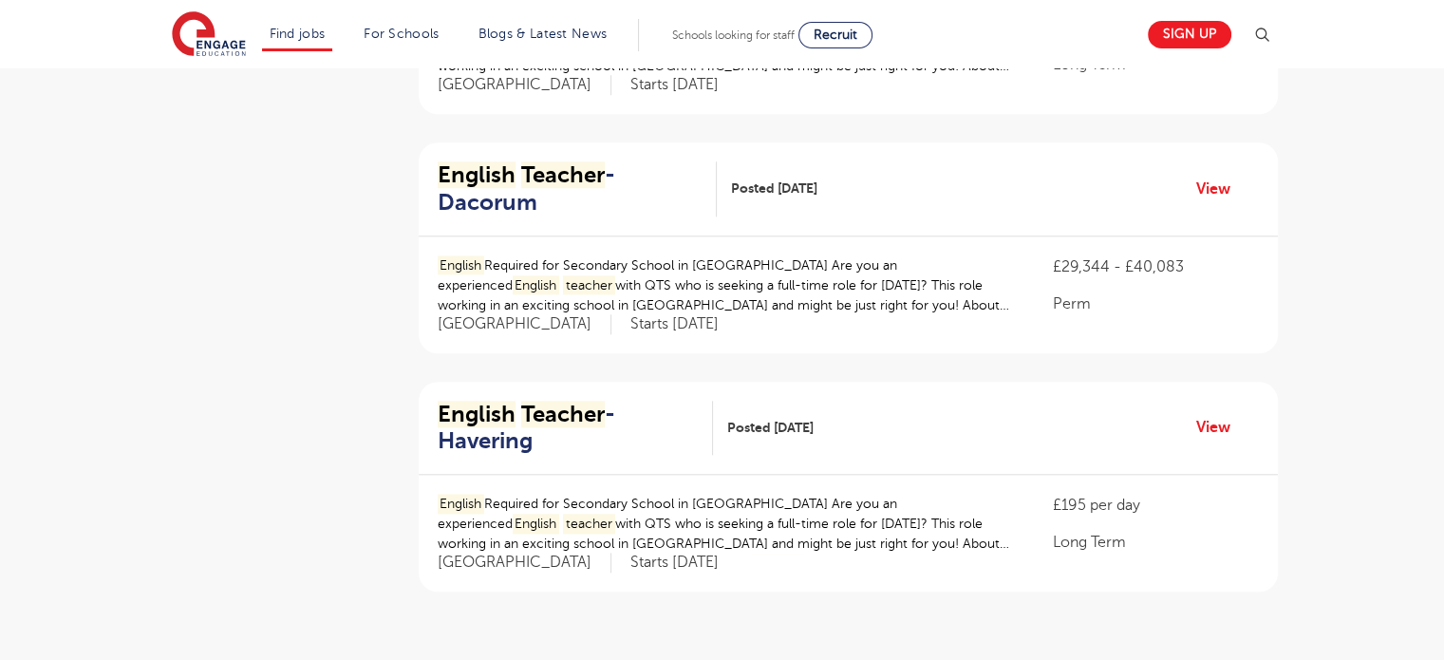
scroll to position [2019, 0]
drag, startPoint x: 823, startPoint y: 625, endPoint x: 810, endPoint y: 625, distance: 13.3
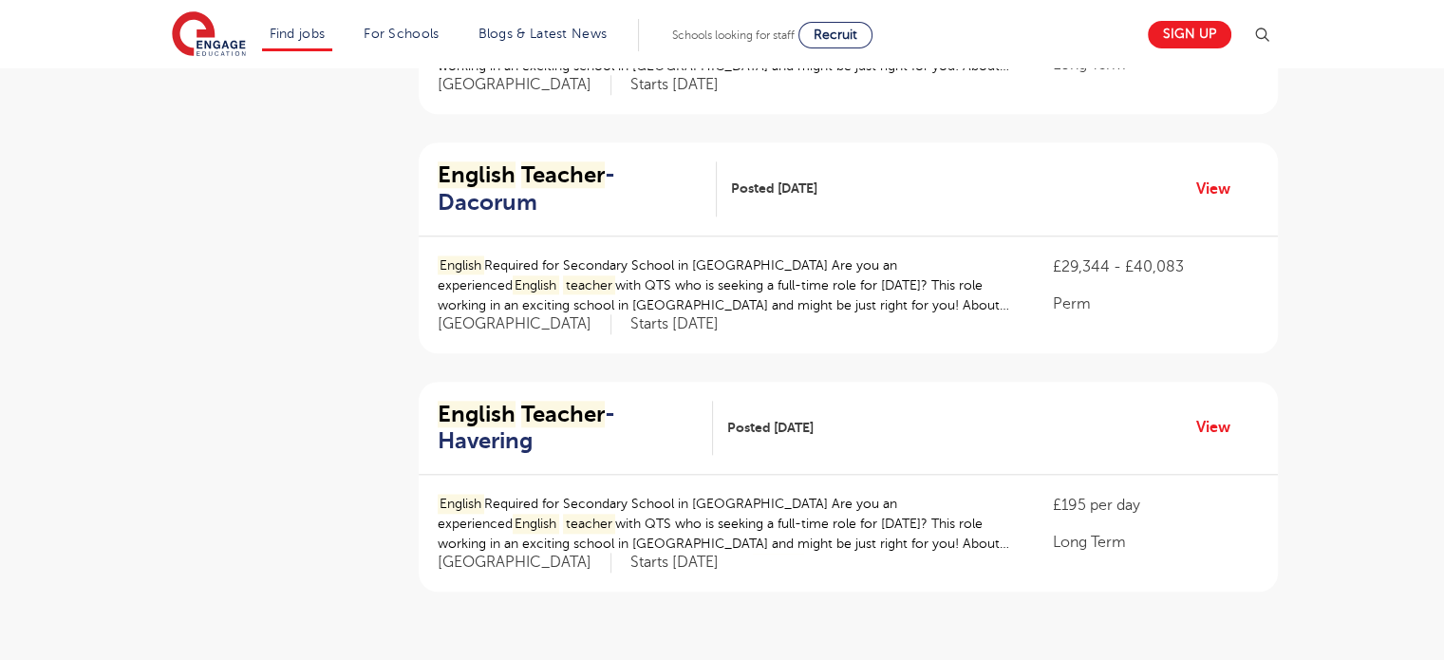
scroll to position [0, 0]
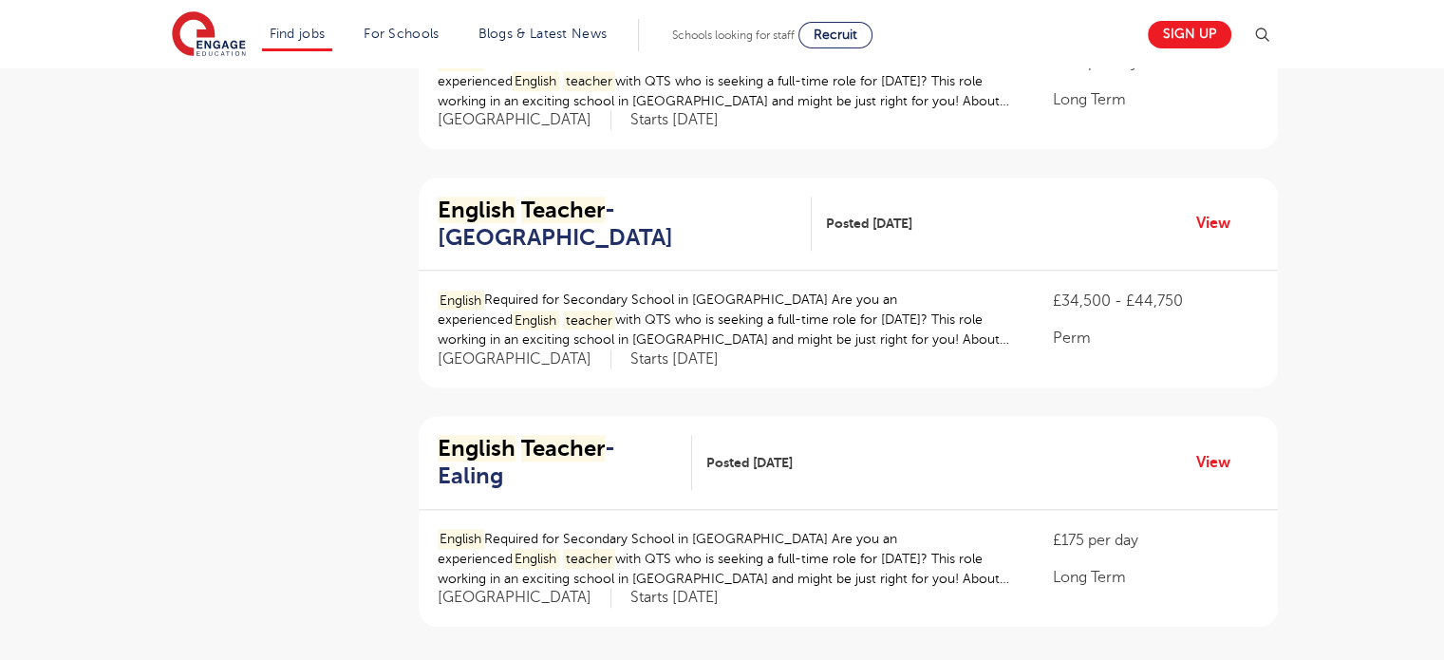
scroll to position [2052, 0]
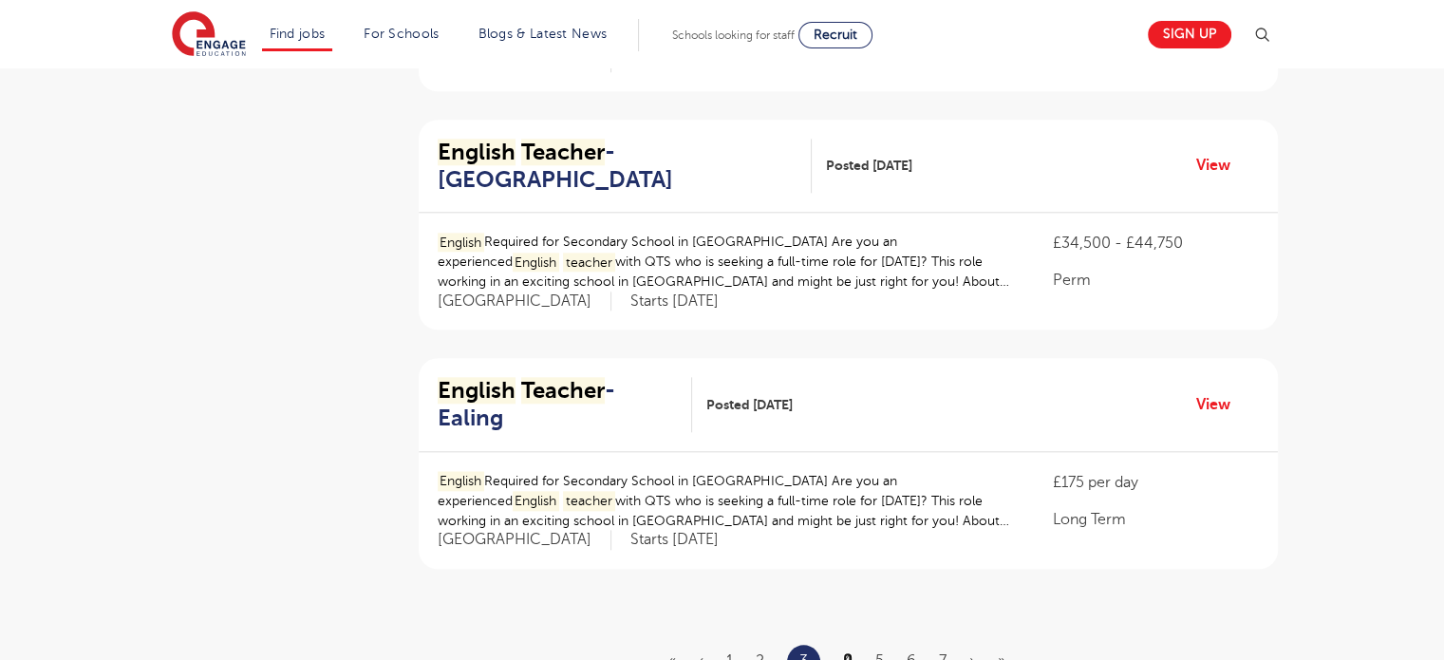
click at [849, 652] on link "4" at bounding box center [847, 660] width 9 height 17
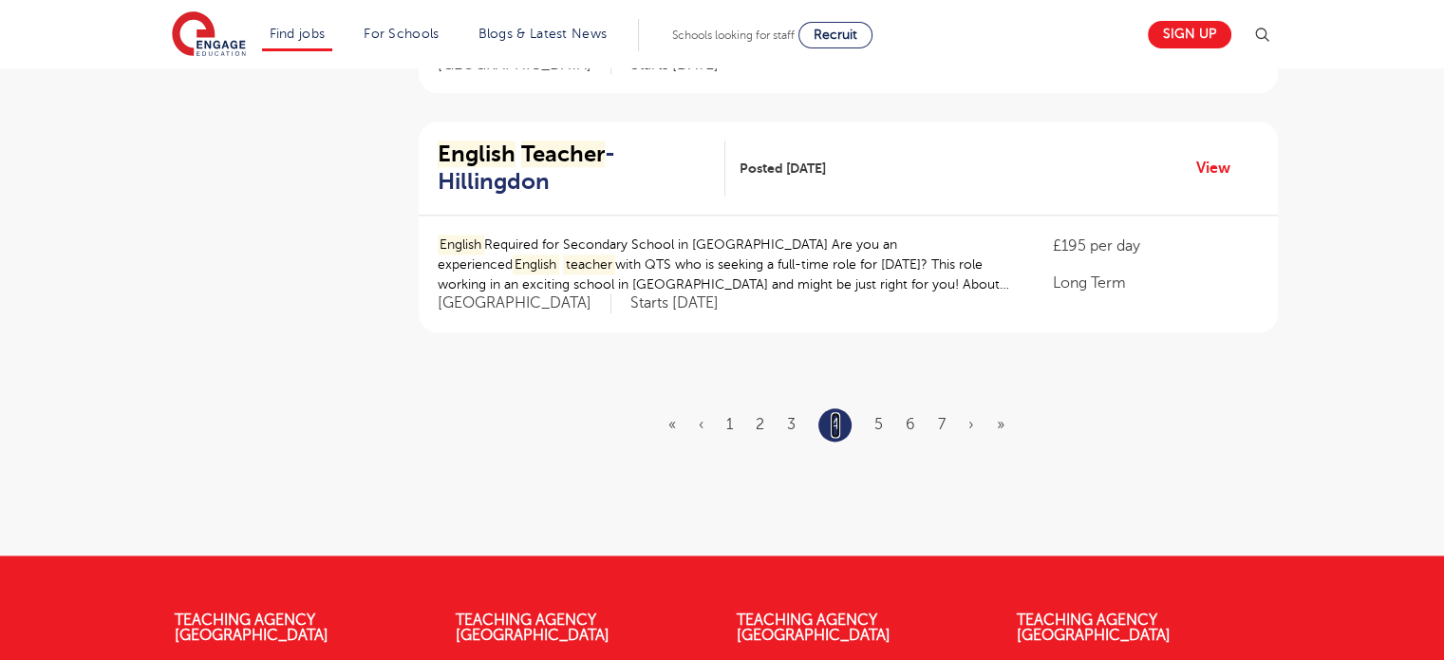
scroll to position [2347, 0]
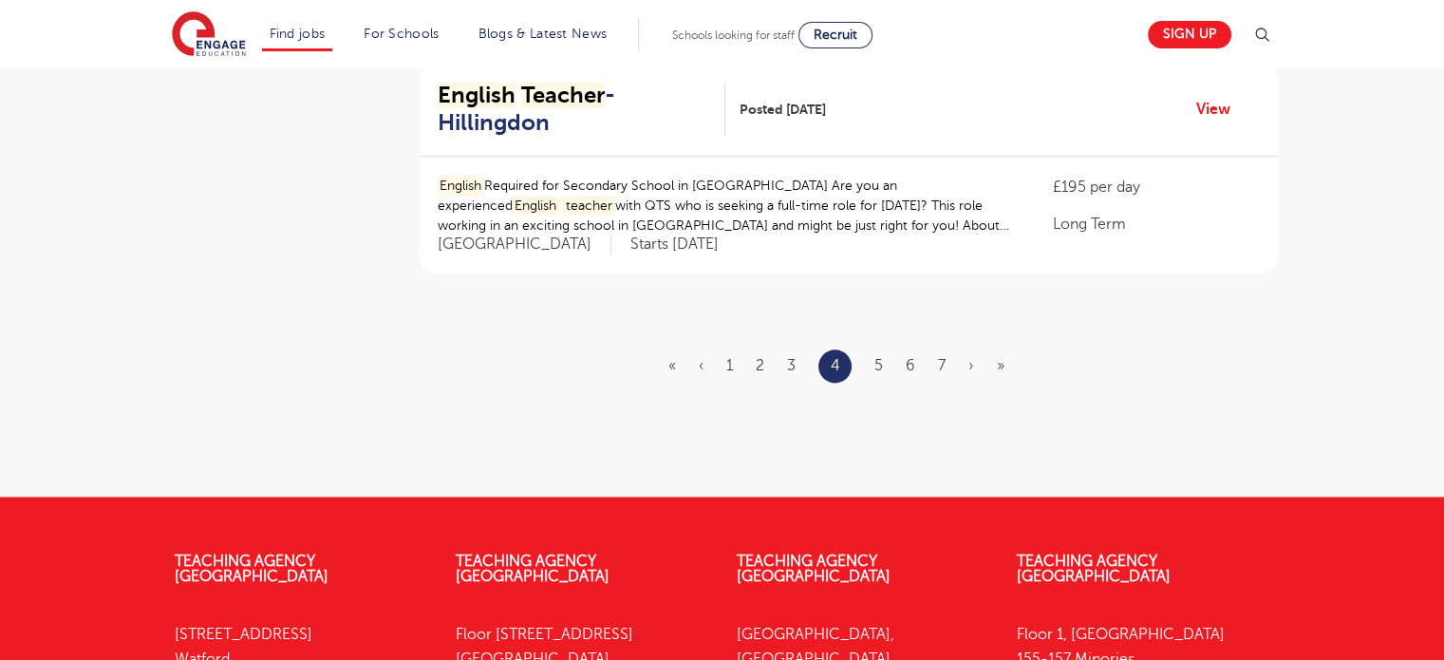
click at [872, 349] on ul "« ‹ 1 2 3 4 5 6 7 › »" at bounding box center [847, 365] width 359 height 33
click at [877, 357] on link "5" at bounding box center [878, 365] width 9 height 17
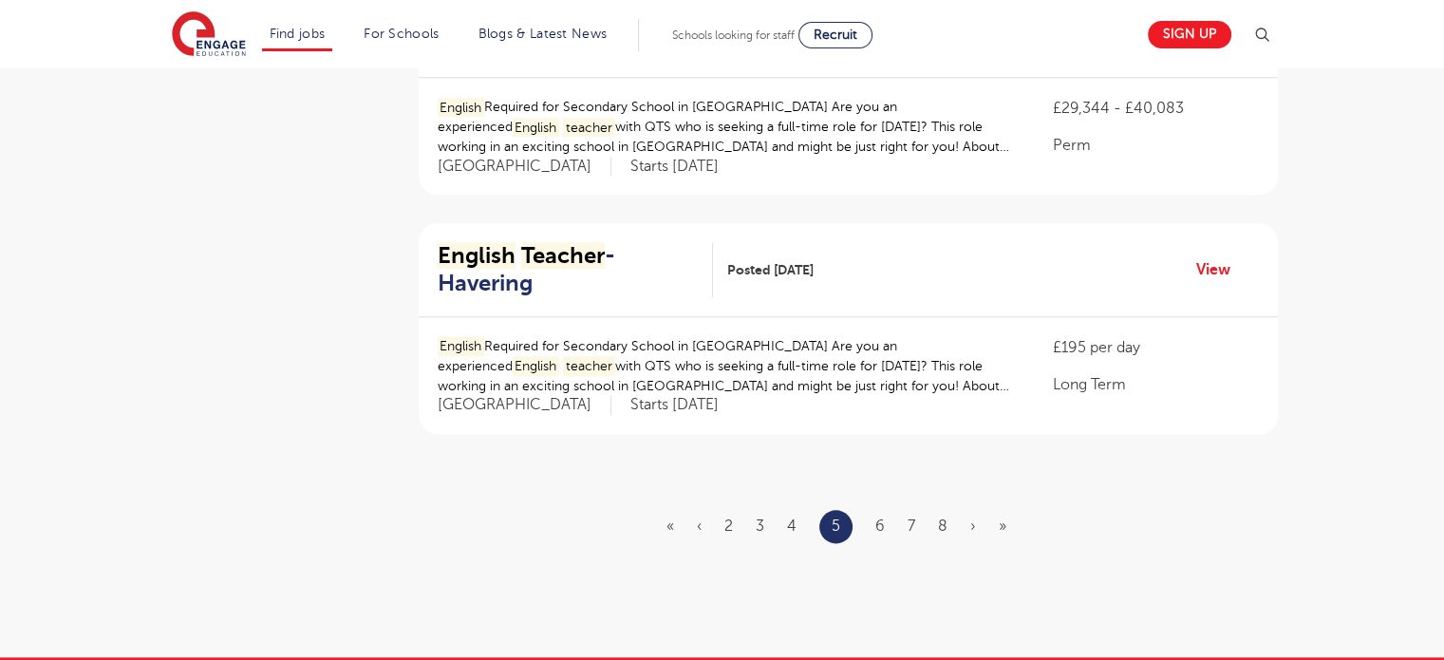
scroll to position [2233, 0]
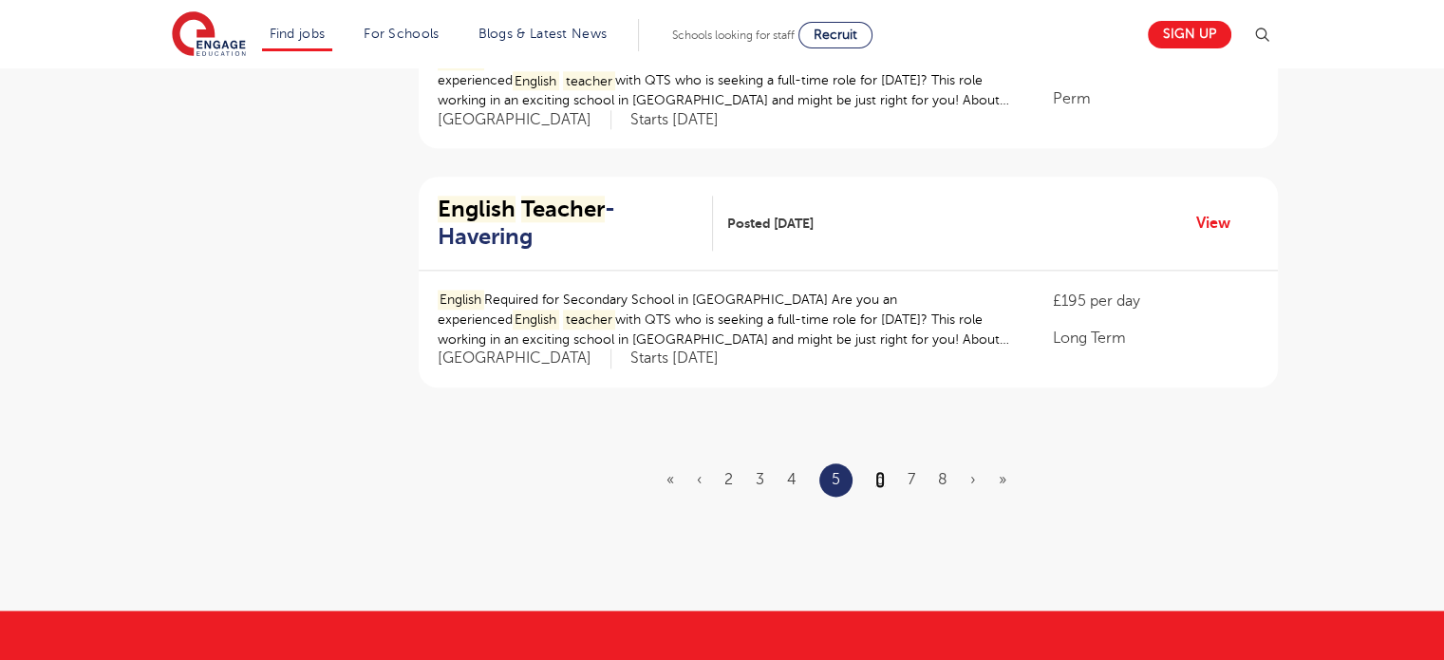
click at [879, 471] on link "6" at bounding box center [879, 479] width 9 height 17
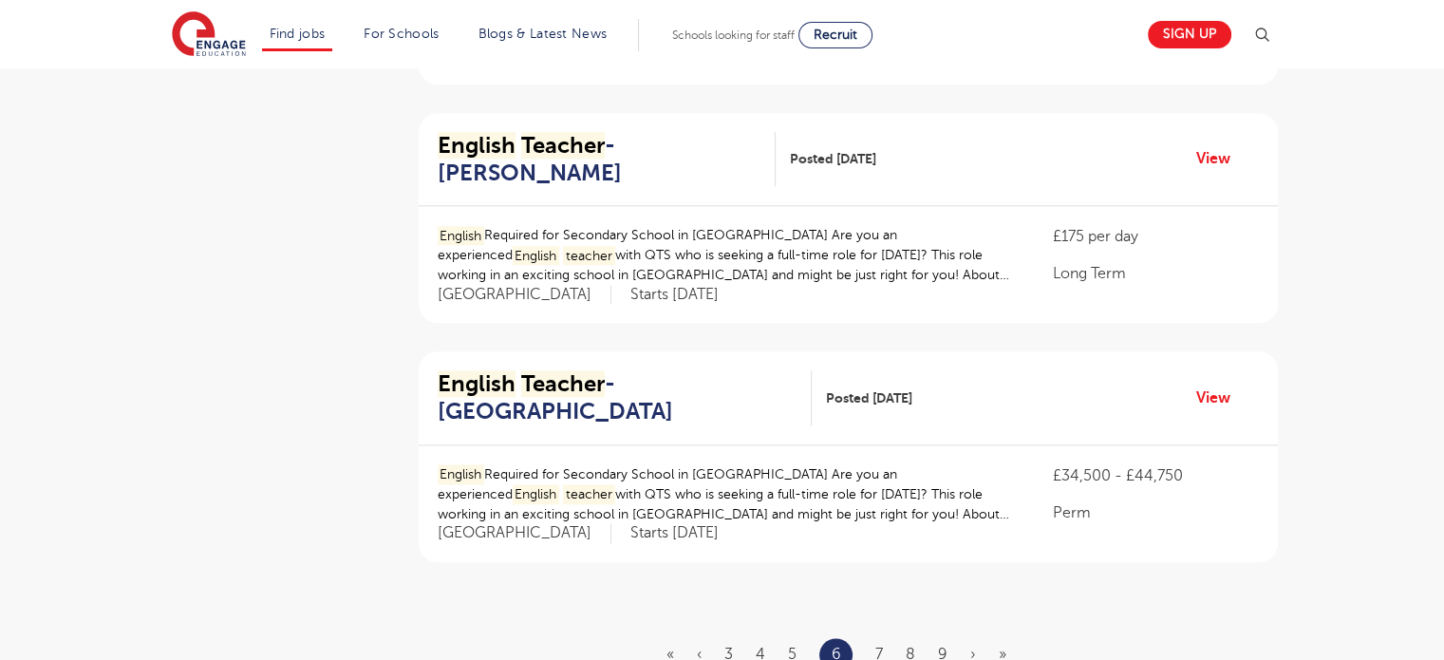
scroll to position [2127, 0]
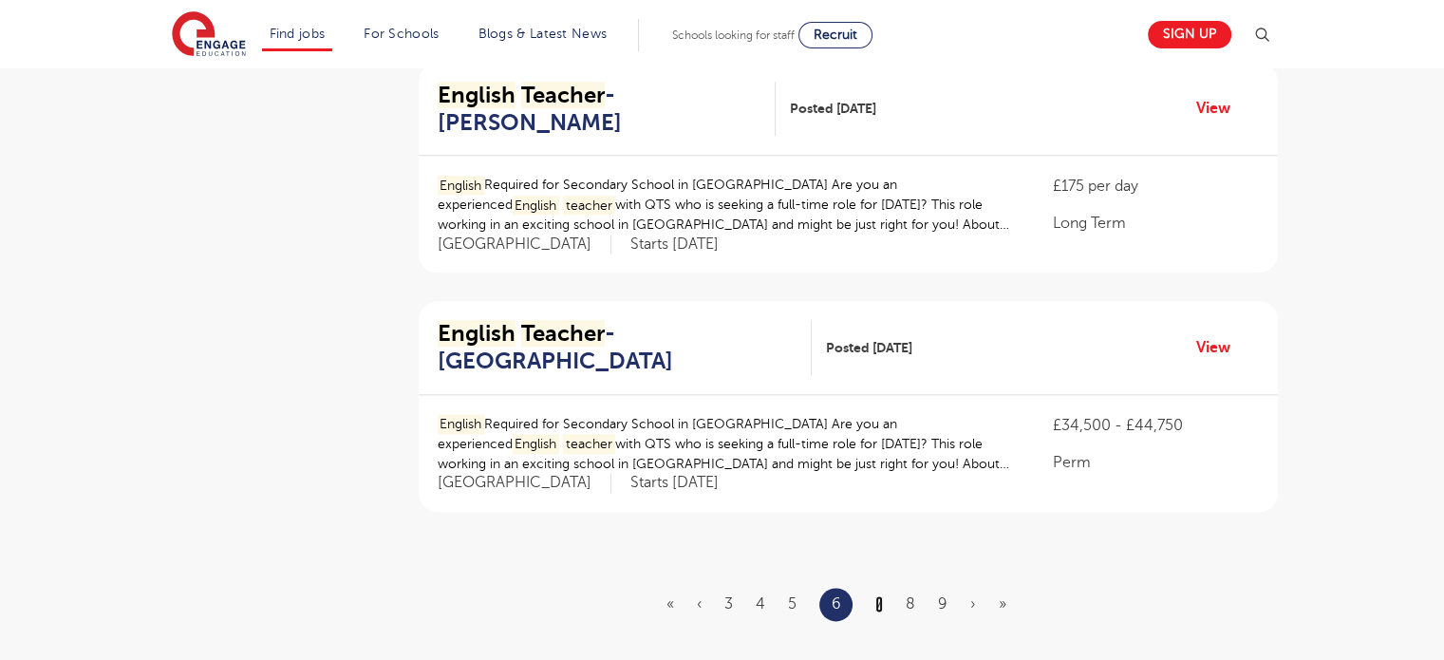
click at [883, 595] on link "7" at bounding box center [879, 603] width 8 height 17
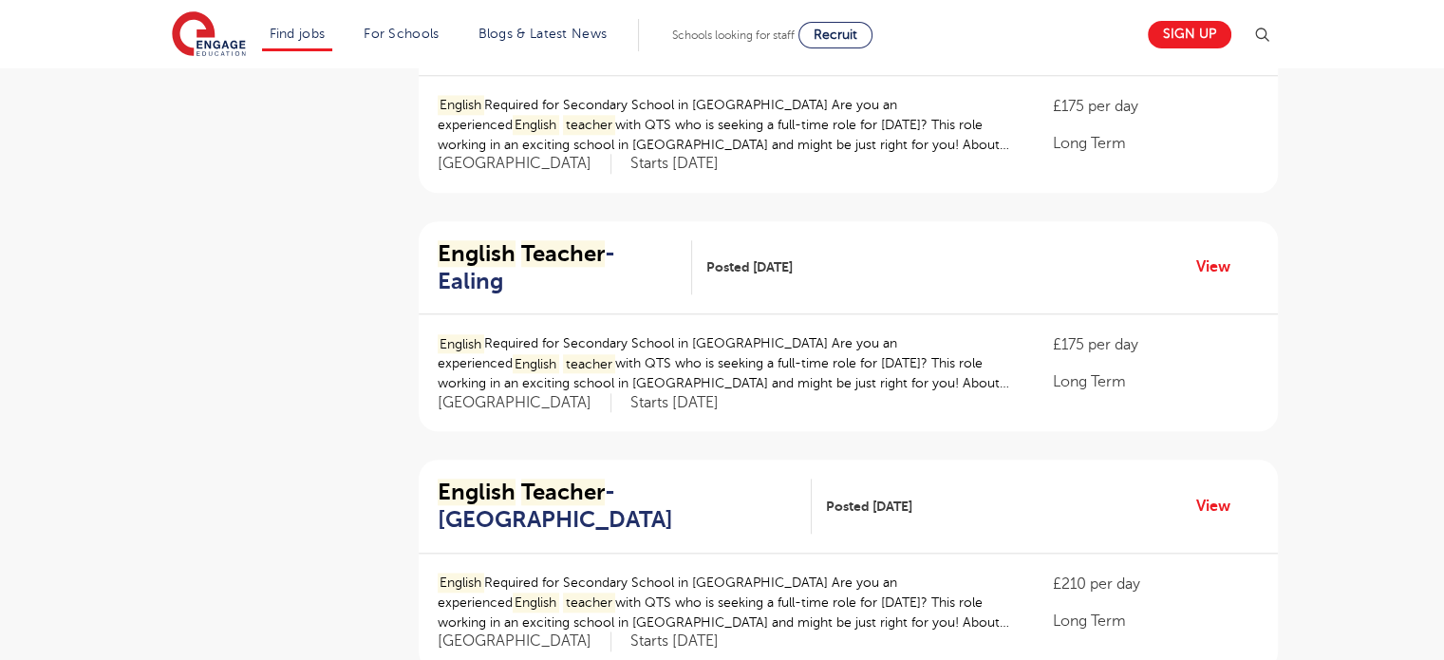
scroll to position [2143, 0]
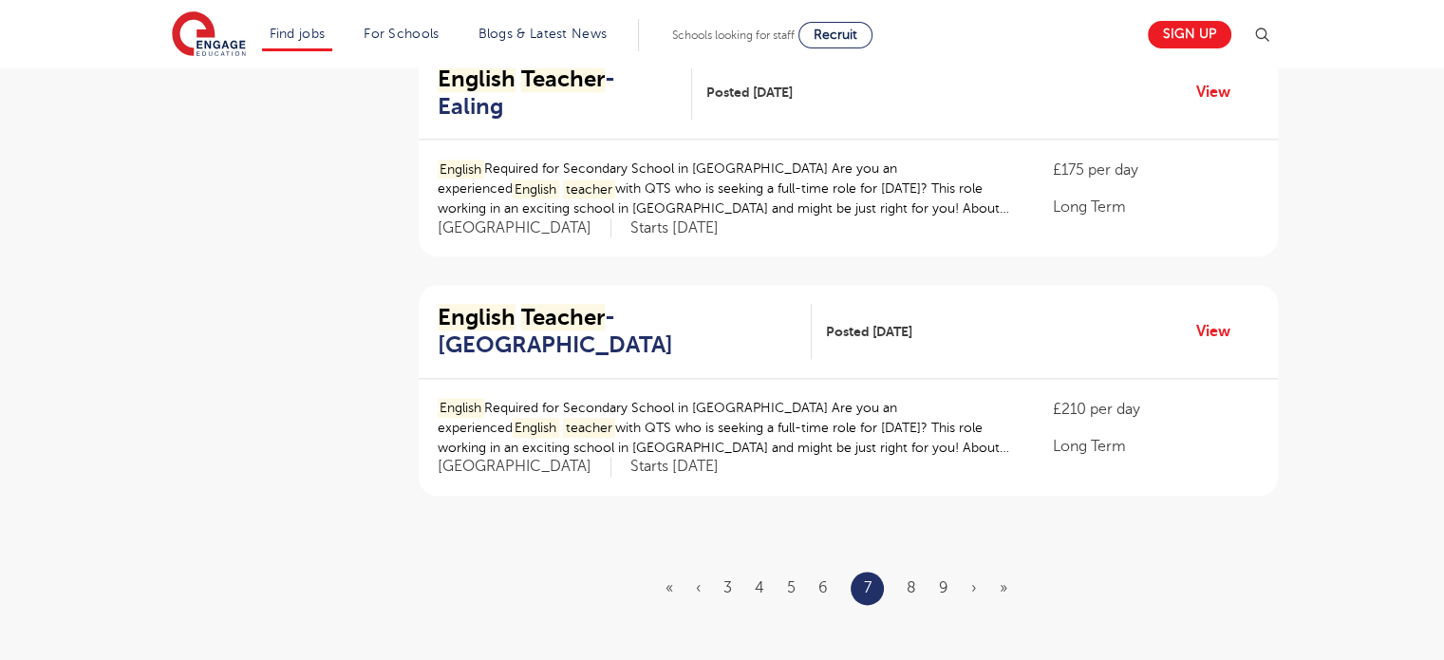
click at [916, 572] on ul "« ‹ 3 4 5 6 7 8 9 › »" at bounding box center [848, 588] width 365 height 33
click at [911, 579] on link "8" at bounding box center [911, 587] width 9 height 17
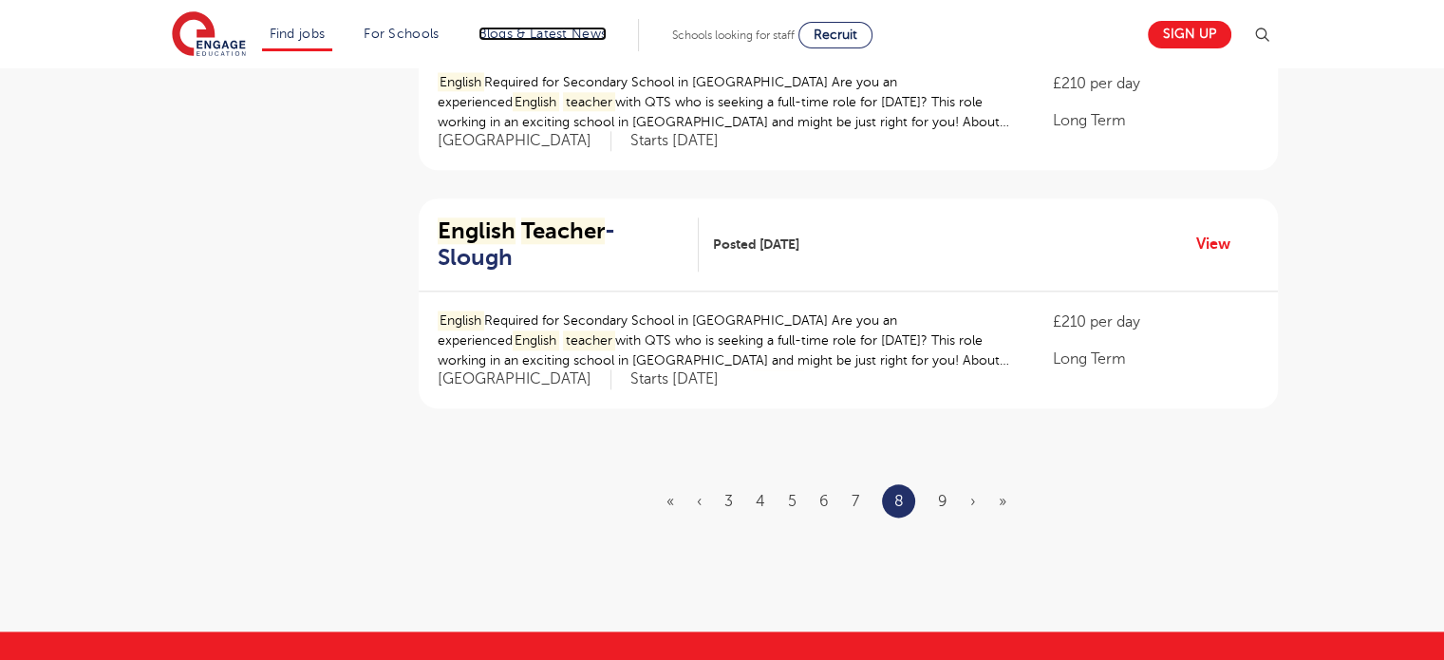
scroll to position [2222, 0]
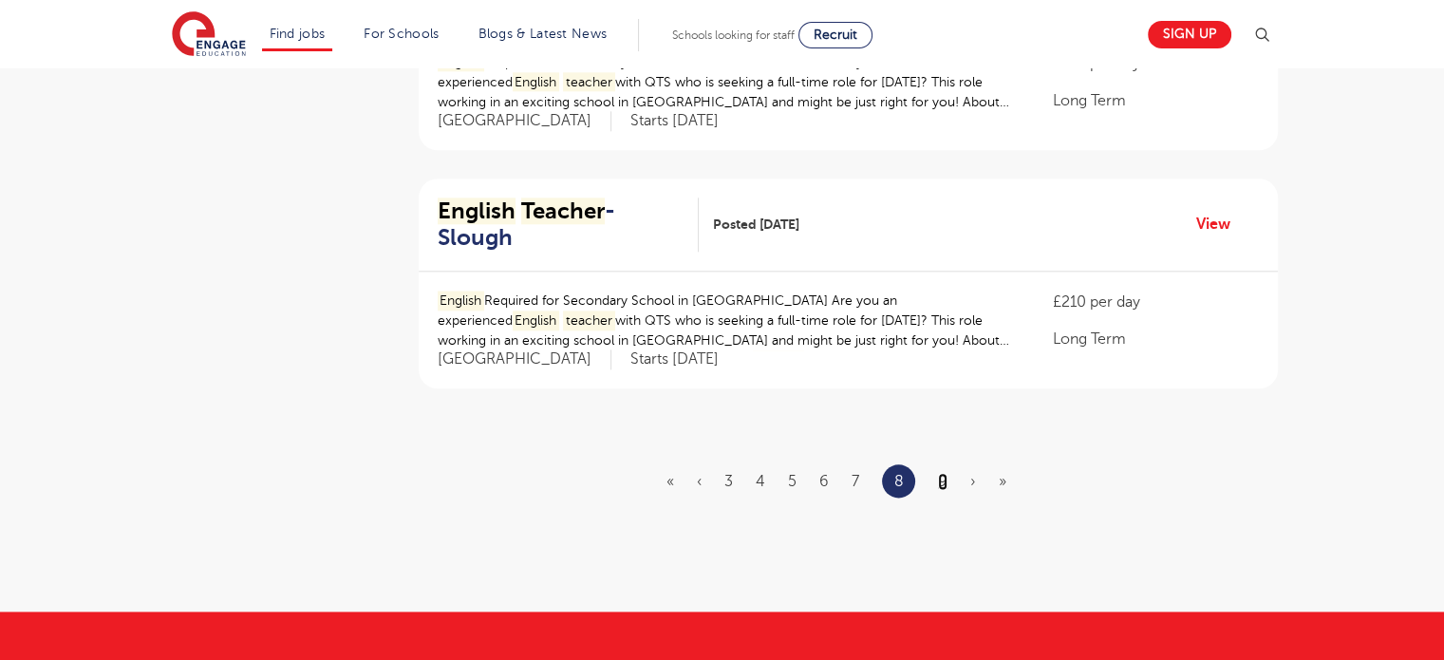
click at [938, 473] on link "9" at bounding box center [942, 481] width 9 height 17
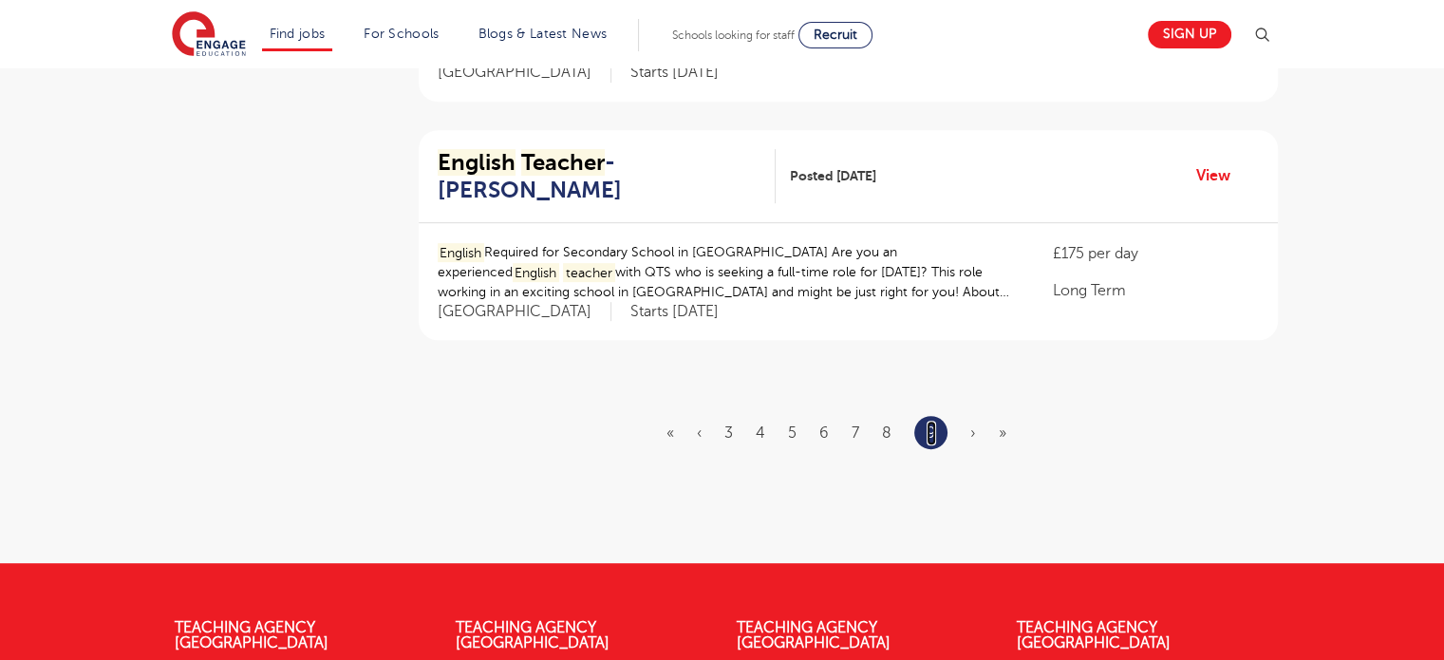
scroll to position [771, 0]
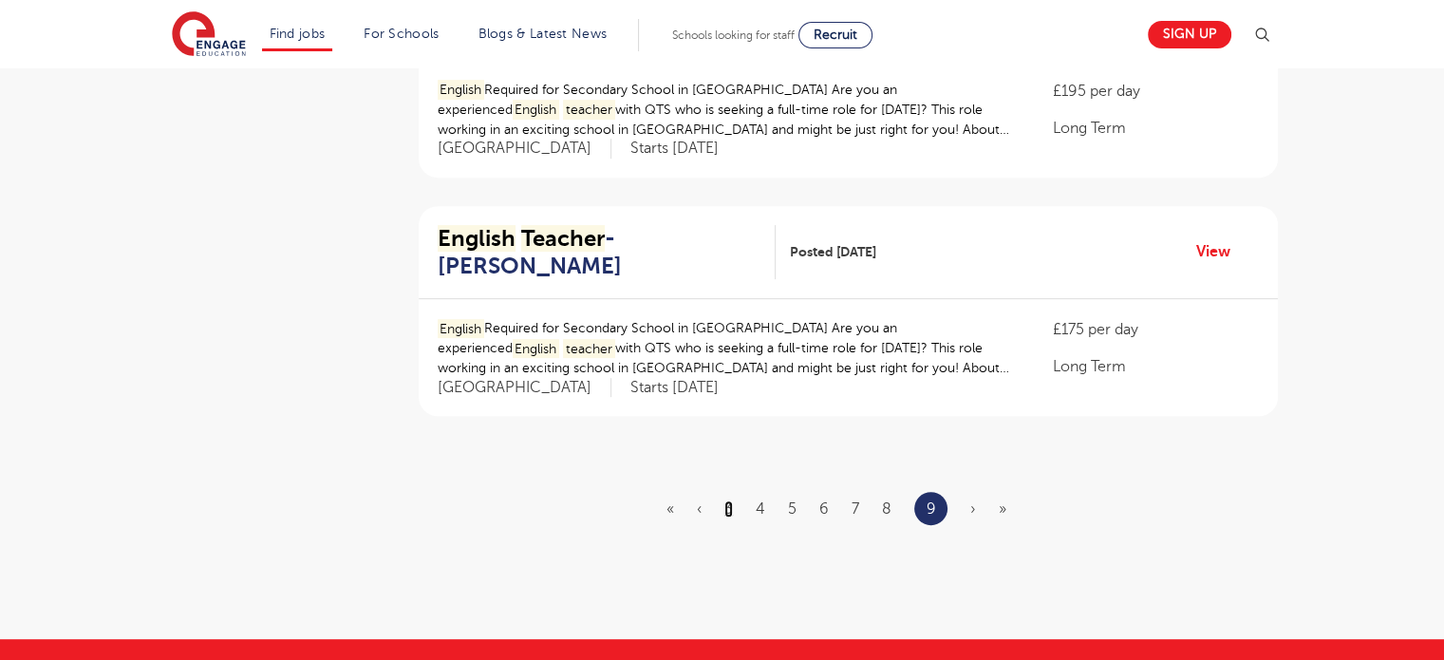
click at [729, 500] on link "3" at bounding box center [728, 508] width 9 height 17
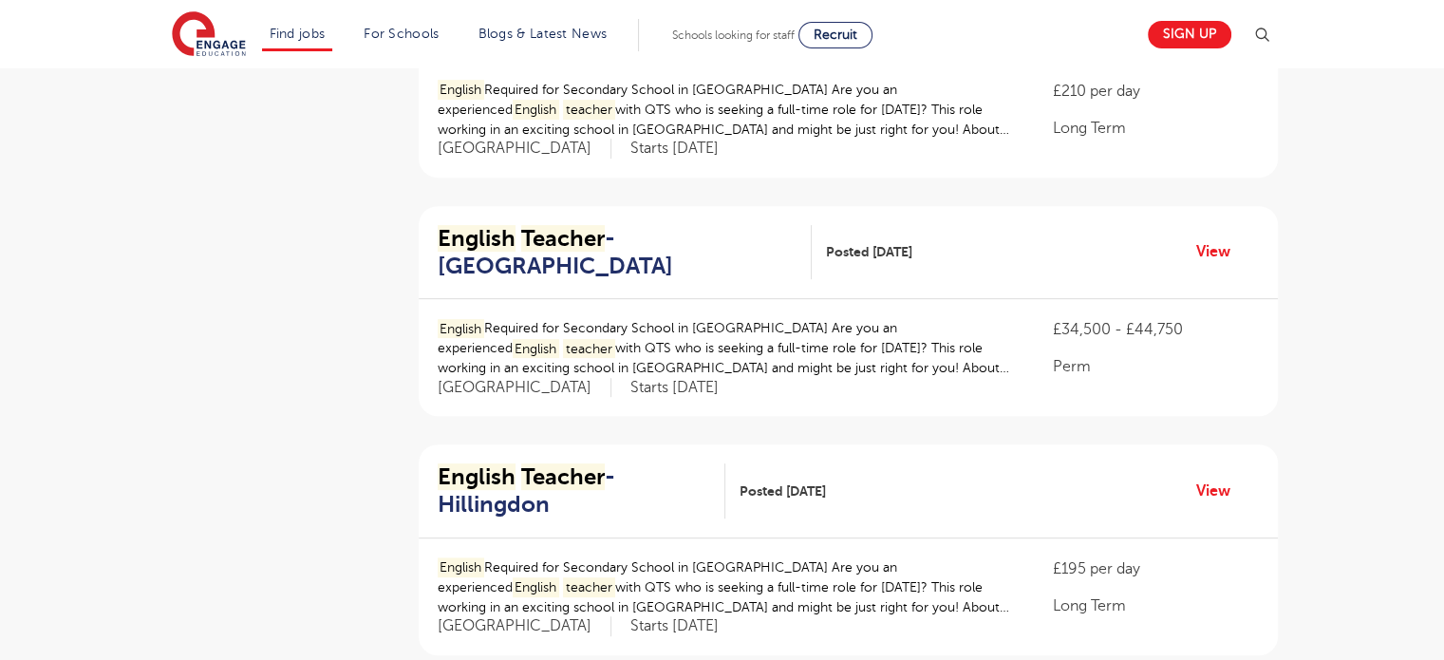
scroll to position [0, 0]
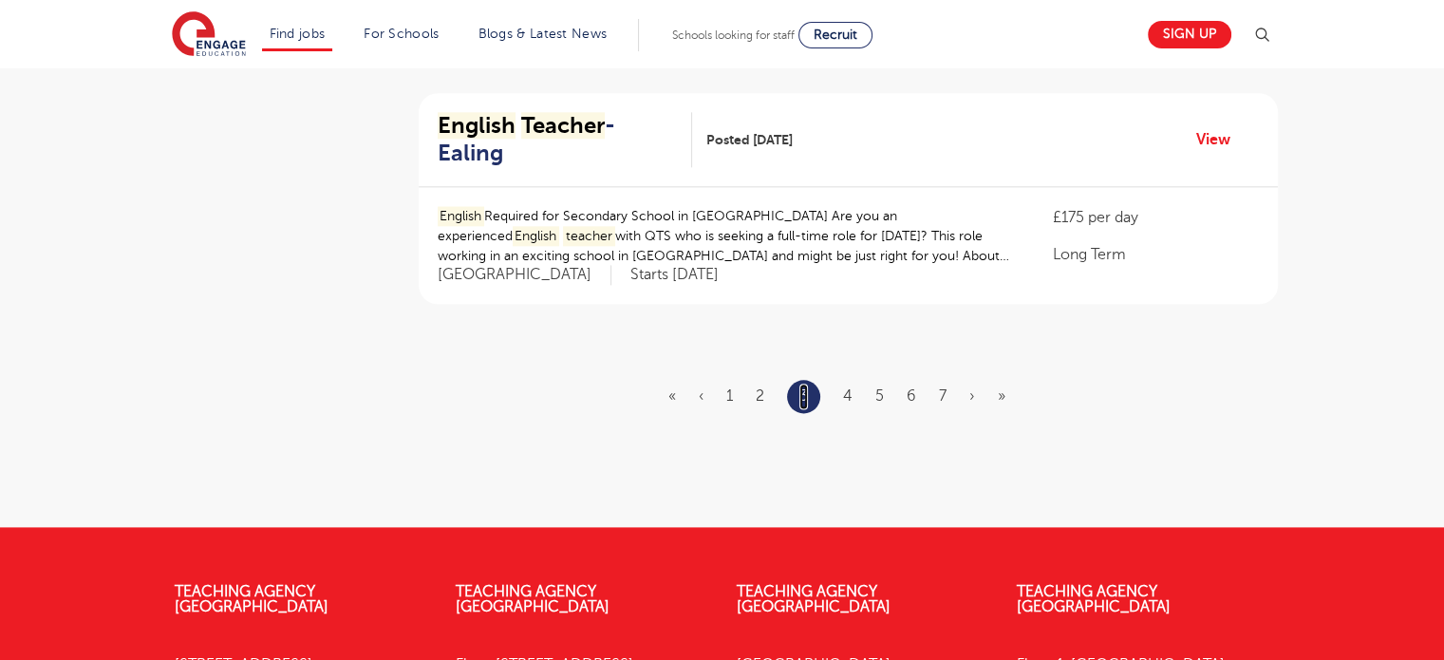
scroll to position [2352, 0]
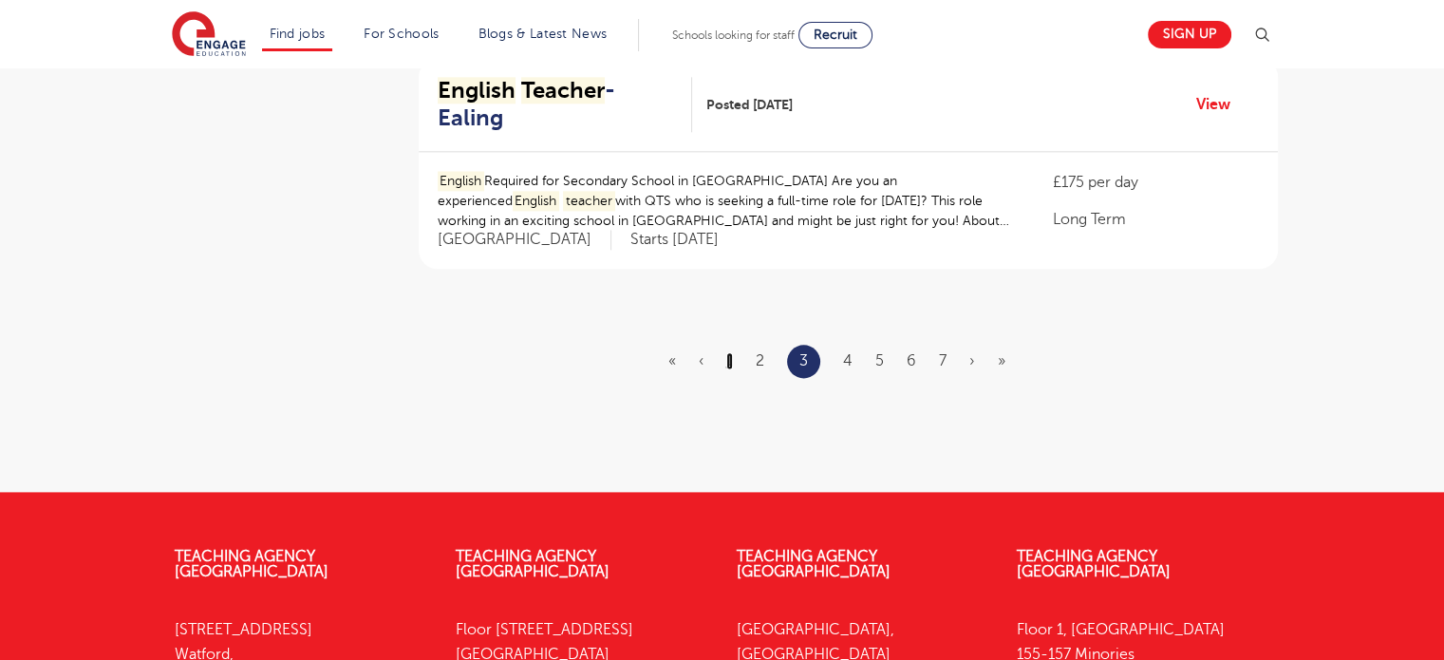
click at [729, 352] on link "1" at bounding box center [729, 360] width 7 height 17
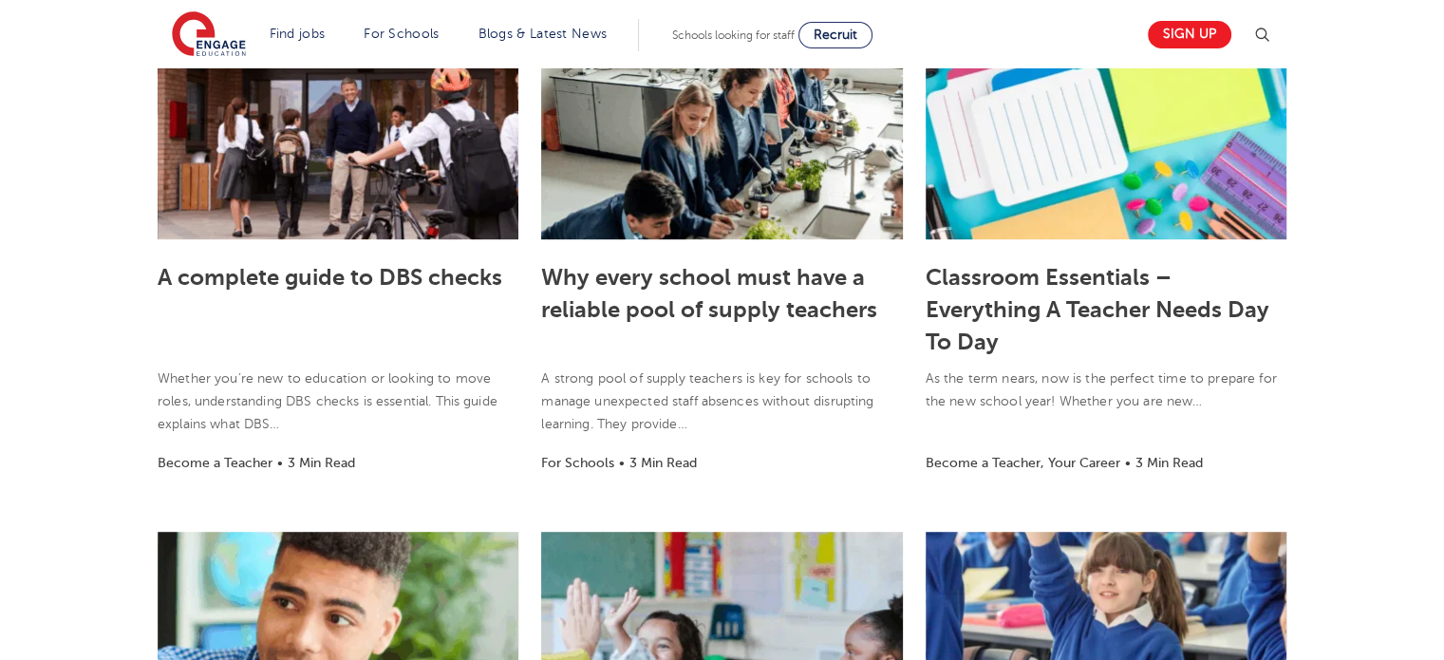
scroll to position [942, 0]
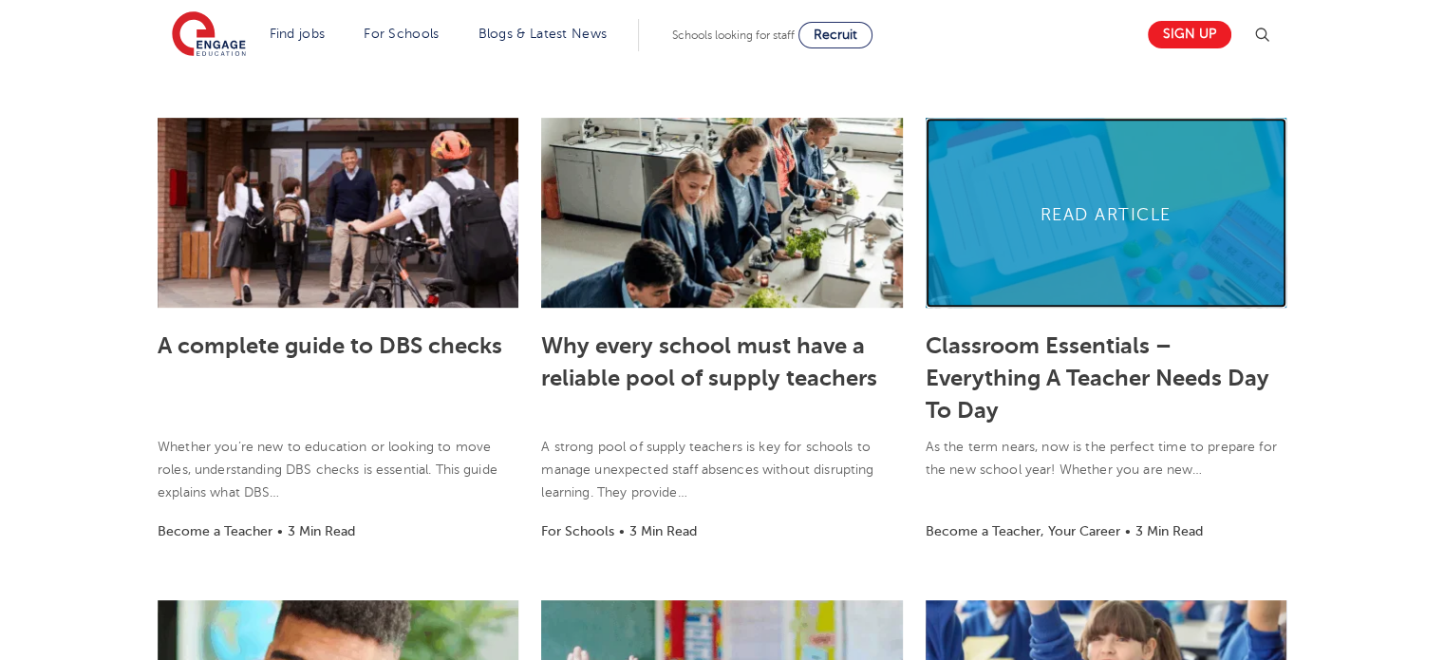
click at [1112, 223] on link at bounding box center [1106, 213] width 361 height 190
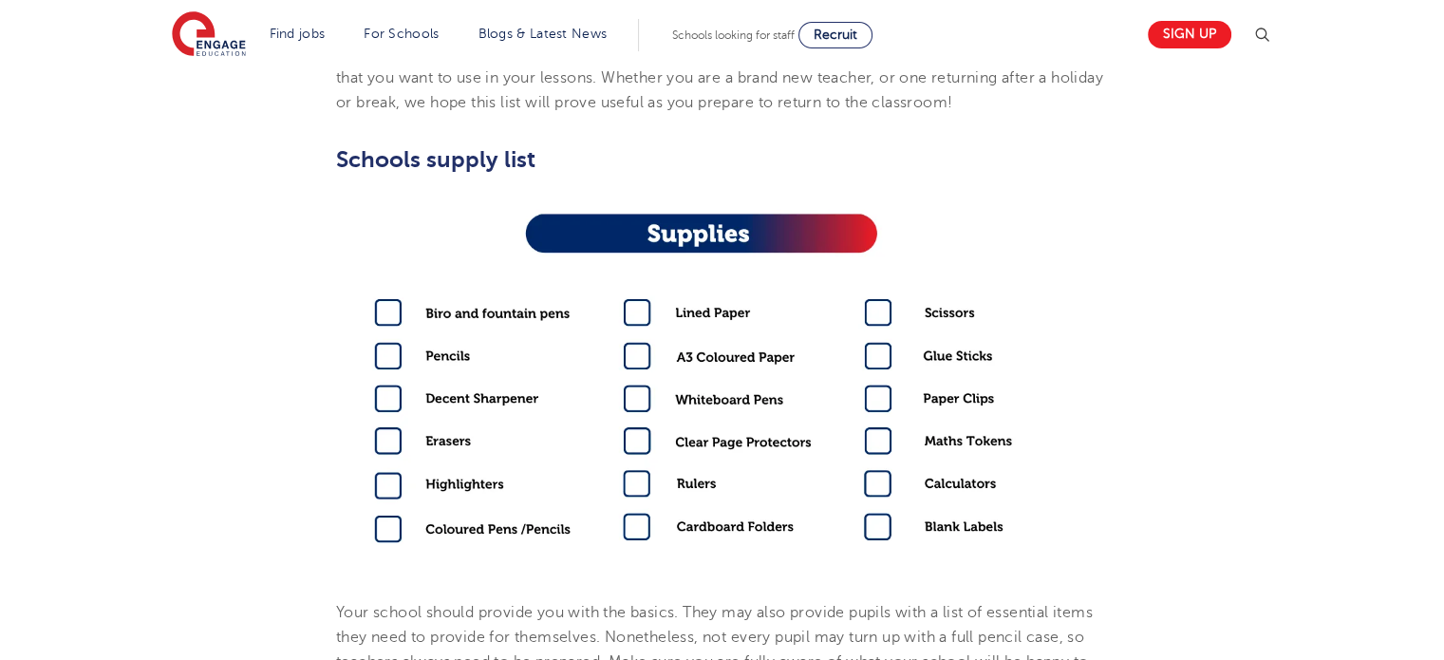
scroll to position [794, 0]
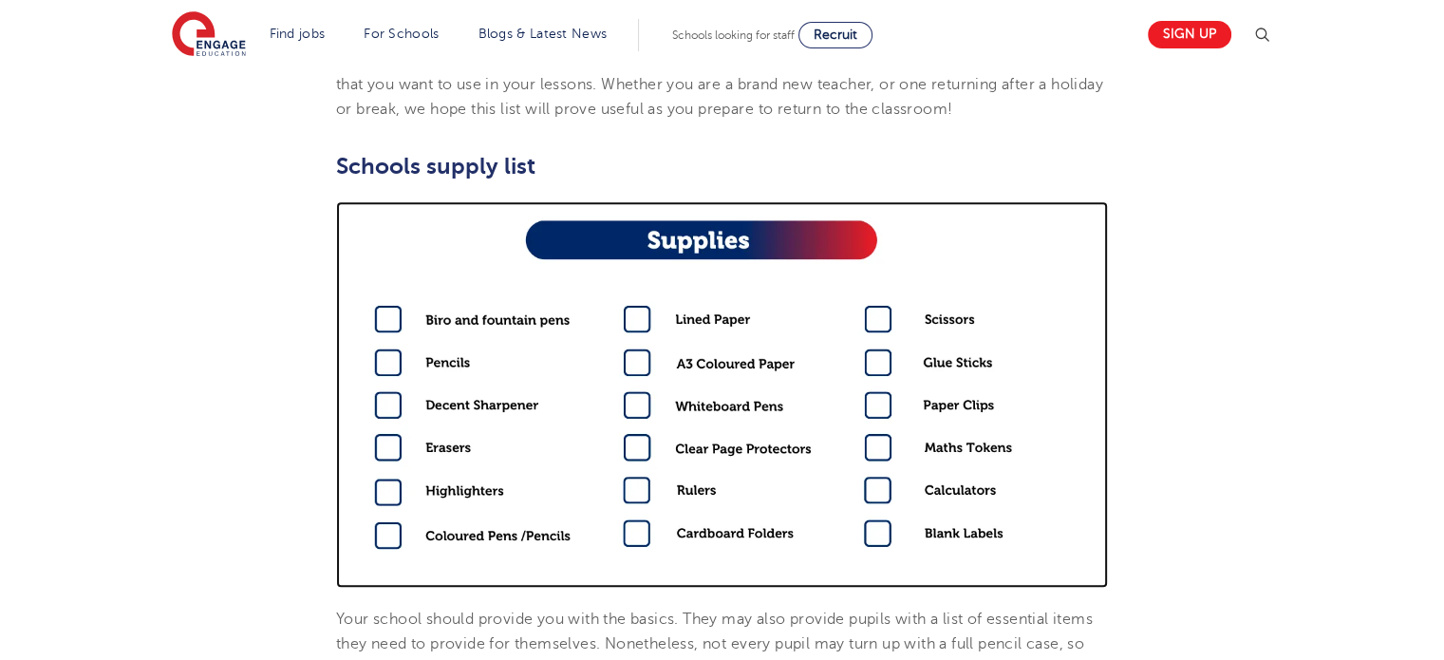
click at [640, 315] on img at bounding box center [722, 394] width 772 height 386
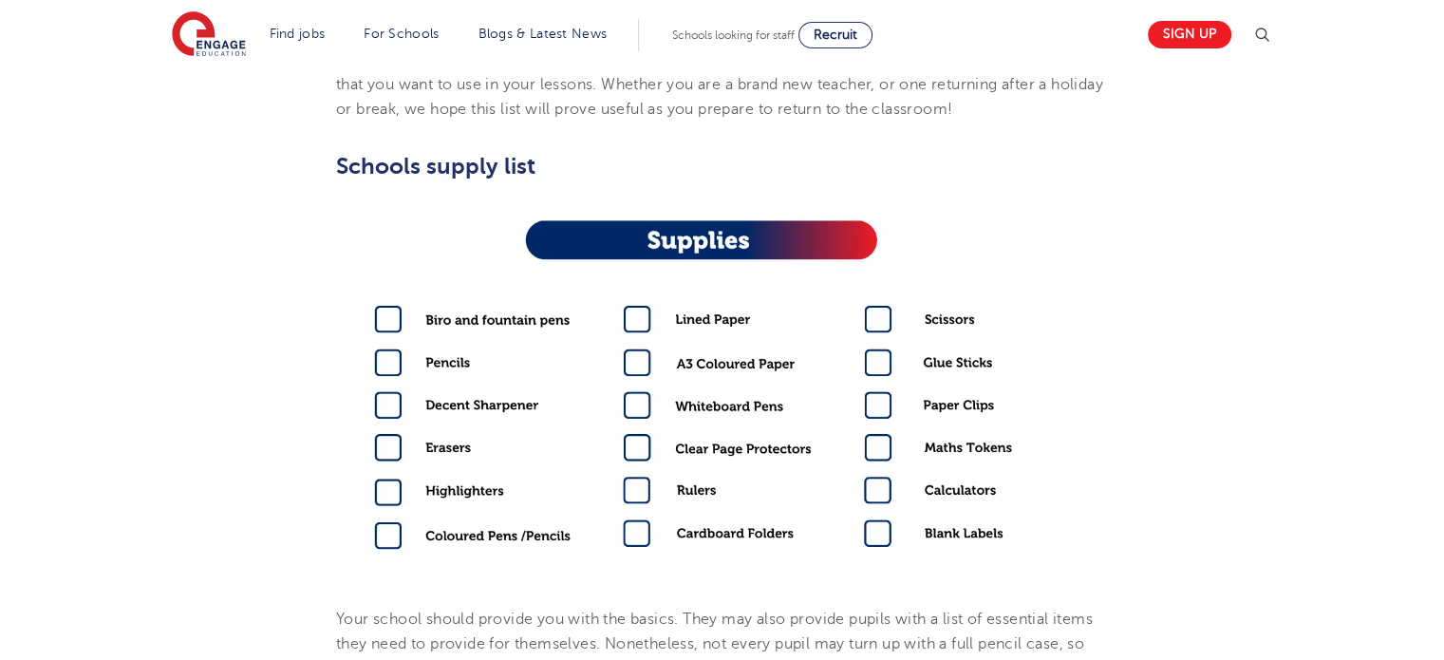
scroll to position [794, 0]
